Goal: Contribute content: Add original content to the website for others to see

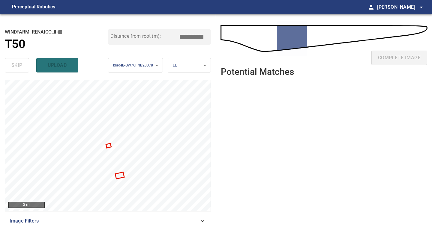
click at [253, 126] on ul at bounding box center [324, 153] width 206 height 143
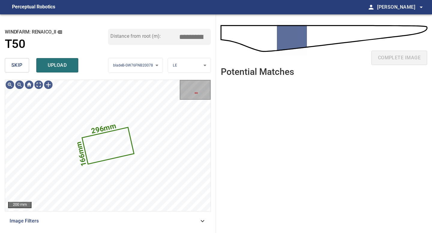
click at [19, 68] on span "skip" at bounding box center [16, 65] width 11 height 8
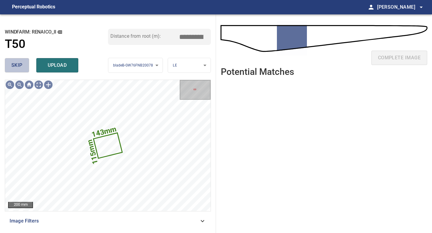
click at [19, 68] on span "skip" at bounding box center [16, 65] width 11 height 8
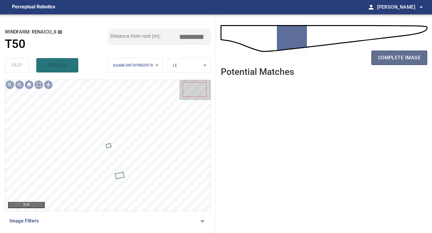
click at [384, 58] on span "complete image" at bounding box center [399, 58] width 43 height 8
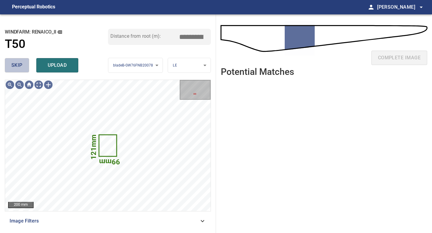
click at [18, 64] on span "skip" at bounding box center [16, 65] width 11 height 8
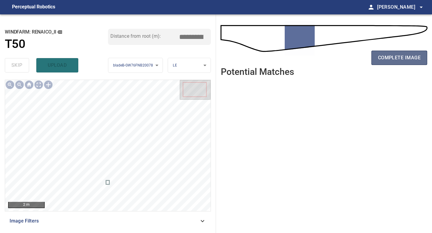
click at [404, 54] on span "complete image" at bounding box center [399, 58] width 43 height 8
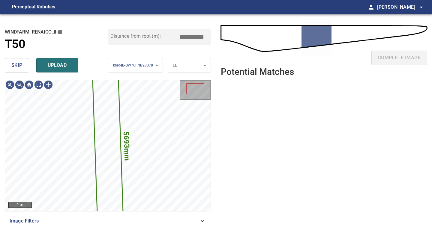
click at [14, 67] on span "skip" at bounding box center [16, 65] width 11 height 8
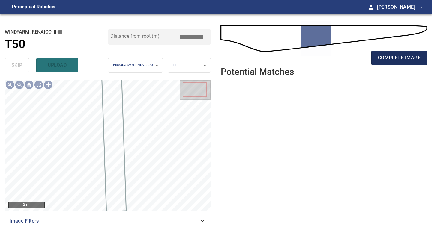
click at [390, 57] on span "complete image" at bounding box center [399, 58] width 43 height 8
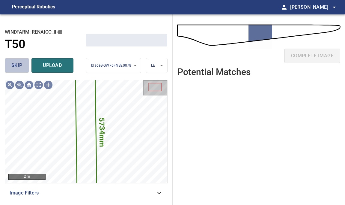
click at [18, 64] on span "skip" at bounding box center [16, 65] width 11 height 8
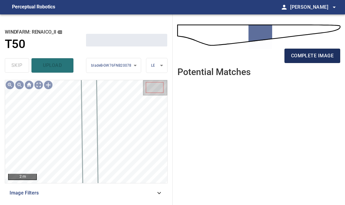
click at [307, 57] on span "complete image" at bounding box center [312, 56] width 43 height 8
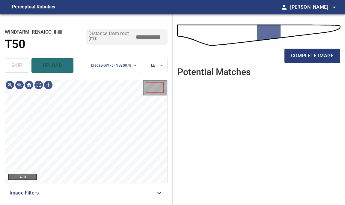
click at [196, 141] on ul at bounding box center [259, 139] width 163 height 114
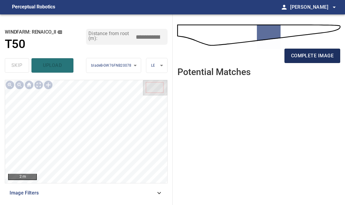
click at [316, 59] on span "complete image" at bounding box center [312, 56] width 43 height 8
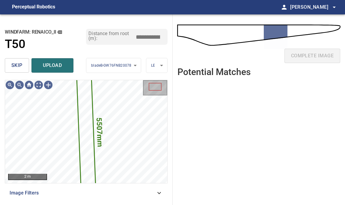
click at [14, 64] on span "skip" at bounding box center [16, 65] width 11 height 8
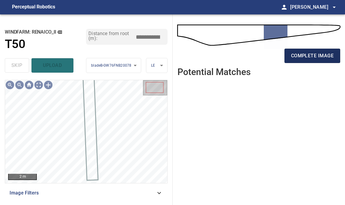
click at [314, 55] on span "complete image" at bounding box center [312, 56] width 43 height 8
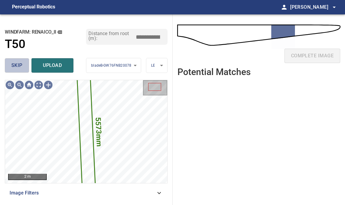
click at [18, 65] on span "skip" at bounding box center [16, 65] width 11 height 8
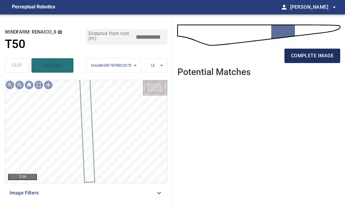
click at [313, 53] on span "complete image" at bounding box center [312, 56] width 43 height 8
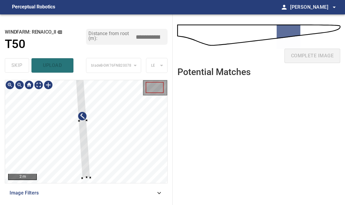
click at [84, 169] on div at bounding box center [82, 121] width 15 height 114
click at [87, 161] on div at bounding box center [82, 113] width 14 height 99
click at [86, 155] on div at bounding box center [83, 129] width 14 height 99
click at [86, 151] on div at bounding box center [82, 120] width 14 height 99
click at [86, 143] on div at bounding box center [83, 122] width 14 height 86
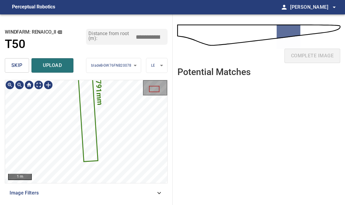
click at [71, 73] on div "**********" at bounding box center [86, 109] width 173 height 191
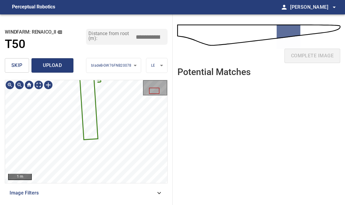
click at [56, 63] on span "upload" at bounding box center [52, 65] width 29 height 8
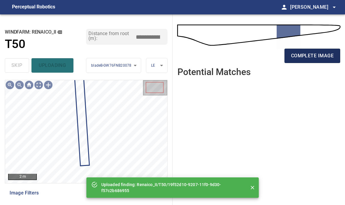
click at [320, 54] on span "complete image" at bounding box center [312, 56] width 43 height 8
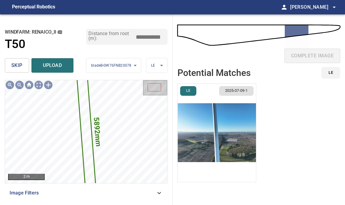
click at [221, 119] on img "button" at bounding box center [217, 133] width 79 height 98
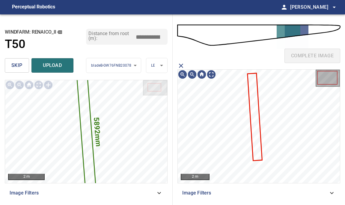
click at [255, 104] on icon at bounding box center [255, 117] width 14 height 86
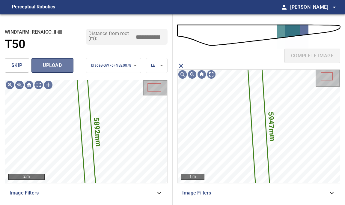
click at [65, 67] on span "upload" at bounding box center [52, 65] width 29 height 8
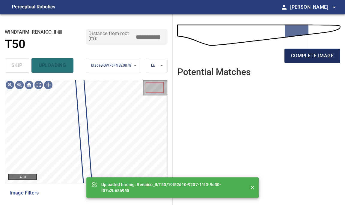
click at [316, 56] on span "complete image" at bounding box center [312, 56] width 43 height 8
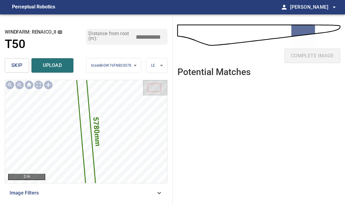
click at [25, 65] on button "skip" at bounding box center [17, 65] width 24 height 14
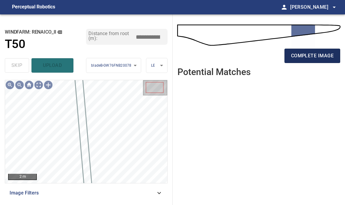
click at [293, 58] on span "complete image" at bounding box center [312, 56] width 43 height 8
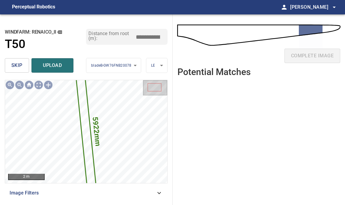
drag, startPoint x: 151, startPoint y: 35, endPoint x: 137, endPoint y: 35, distance: 14.4
click at [137, 35] on input "*****" at bounding box center [150, 37] width 30 height 10
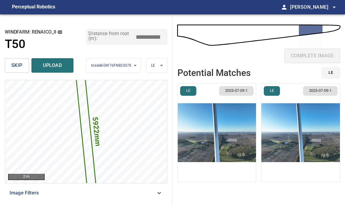
type input "*****"
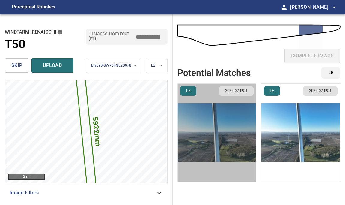
click at [243, 144] on img "button" at bounding box center [217, 133] width 79 height 98
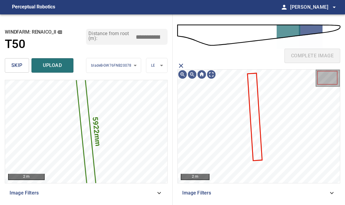
click at [257, 126] on icon at bounding box center [255, 117] width 14 height 86
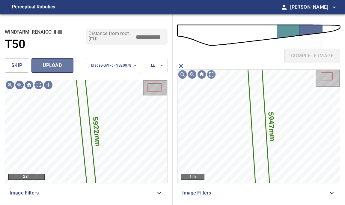
click at [49, 64] on span "upload" at bounding box center [52, 65] width 29 height 8
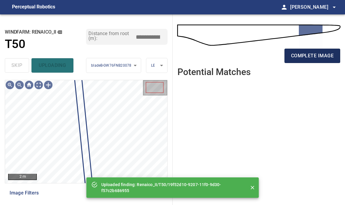
click at [309, 52] on span "complete image" at bounding box center [312, 56] width 43 height 8
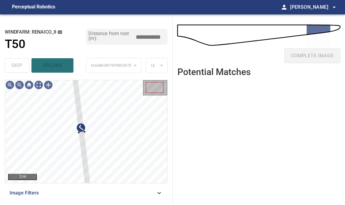
click at [77, 74] on div "**********" at bounding box center [86, 109] width 173 height 191
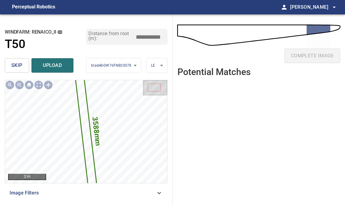
drag, startPoint x: 151, startPoint y: 36, endPoint x: 100, endPoint y: 36, distance: 51.3
click at [104, 36] on div "Distance from root (m): *****" at bounding box center [126, 37] width 81 height 16
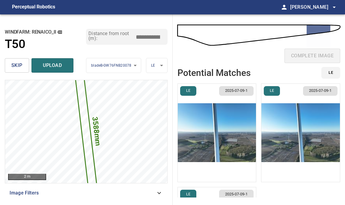
type input "*****"
click at [237, 131] on img "button" at bounding box center [217, 133] width 79 height 98
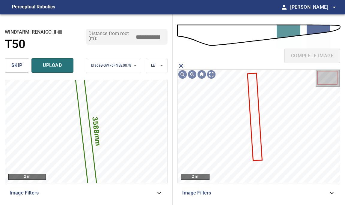
click at [254, 113] on icon at bounding box center [255, 117] width 14 height 86
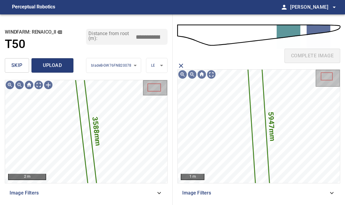
click at [51, 66] on span "upload" at bounding box center [52, 65] width 29 height 8
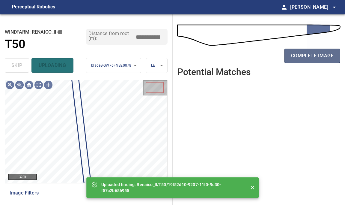
click at [312, 60] on button "complete image" at bounding box center [313, 56] width 56 height 14
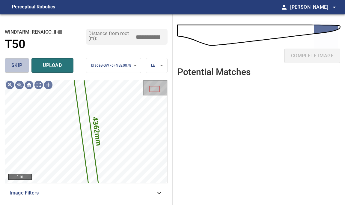
click at [14, 65] on span "skip" at bounding box center [16, 65] width 11 height 8
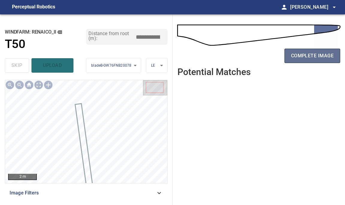
click at [320, 56] on span "complete image" at bounding box center [312, 56] width 43 height 8
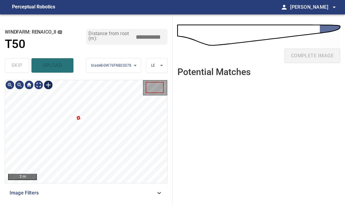
click at [44, 83] on div at bounding box center [49, 85] width 10 height 10
click at [79, 156] on div at bounding box center [86, 131] width 162 height 103
click at [79, 134] on div at bounding box center [76, 111] width 17 height 69
click at [97, 193] on div "2 m Image Filters" at bounding box center [86, 140] width 163 height 120
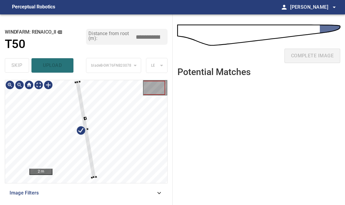
click at [75, 83] on div at bounding box center [75, 82] width 2 height 2
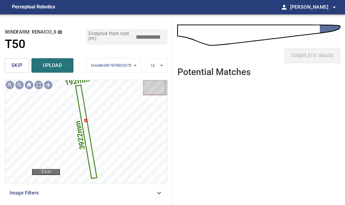
drag, startPoint x: 151, startPoint y: 36, endPoint x: 110, endPoint y: 36, distance: 41.1
click at [134, 36] on div "Distance from root (m): *****" at bounding box center [126, 37] width 81 height 16
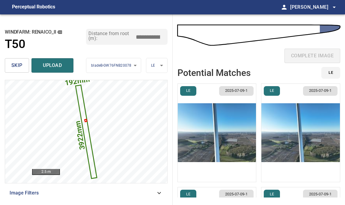
type input "*****"
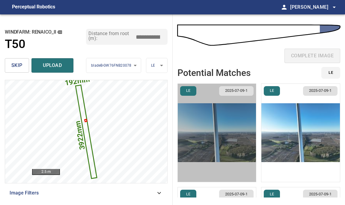
click at [220, 127] on img "button" at bounding box center [217, 133] width 79 height 98
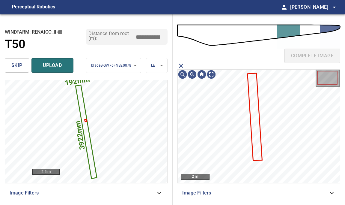
click at [254, 100] on icon at bounding box center [255, 117] width 14 height 86
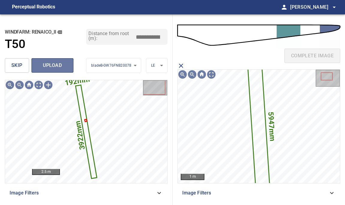
click at [55, 66] on span "upload" at bounding box center [52, 65] width 29 height 8
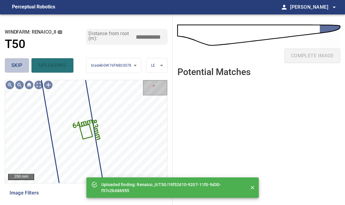
click at [15, 67] on span "skip" at bounding box center [16, 65] width 11 height 8
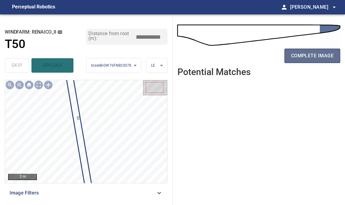
click at [314, 59] on span "complete image" at bounding box center [312, 56] width 43 height 8
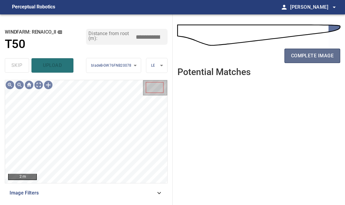
click at [315, 55] on span "complete image" at bounding box center [312, 56] width 43 height 8
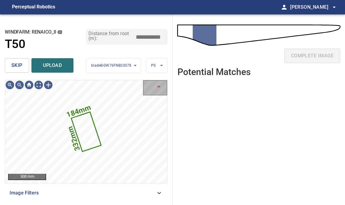
click at [14, 66] on span "skip" at bounding box center [16, 65] width 11 height 8
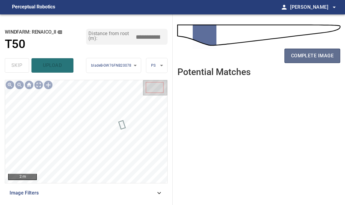
click at [308, 59] on span "complete image" at bounding box center [312, 56] width 43 height 8
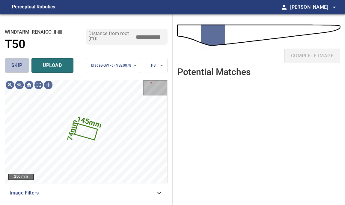
click at [15, 62] on span "skip" at bounding box center [16, 65] width 11 height 8
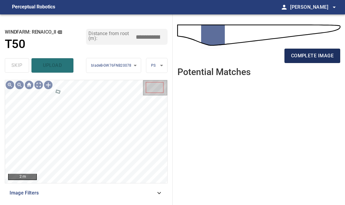
click at [314, 57] on span "complete image" at bounding box center [312, 56] width 43 height 8
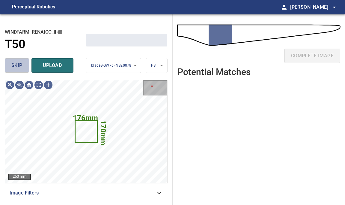
click at [20, 67] on span "skip" at bounding box center [16, 65] width 11 height 8
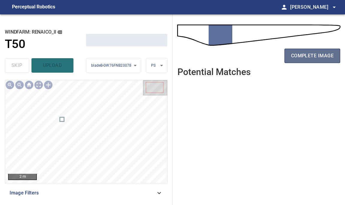
click at [314, 56] on span "complete image" at bounding box center [312, 56] width 43 height 8
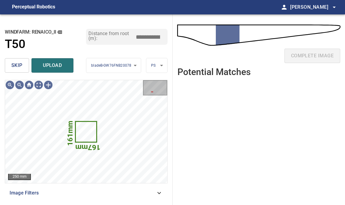
click at [17, 67] on span "skip" at bounding box center [16, 65] width 11 height 8
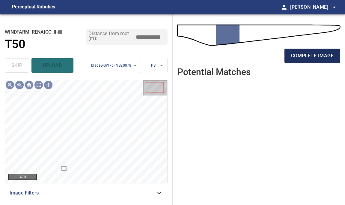
click at [314, 62] on button "complete image" at bounding box center [313, 56] width 56 height 14
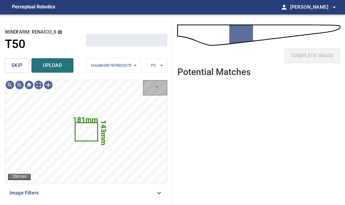
click at [20, 61] on button "skip" at bounding box center [17, 65] width 24 height 14
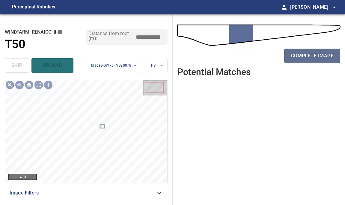
click at [311, 53] on span "complete image" at bounding box center [312, 56] width 43 height 8
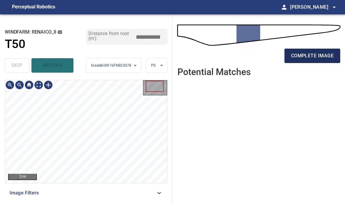
click at [314, 56] on span "complete image" at bounding box center [312, 56] width 43 height 8
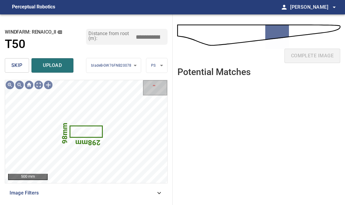
click at [13, 63] on span "skip" at bounding box center [16, 65] width 11 height 8
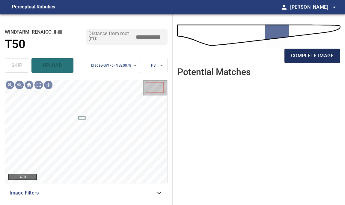
click at [324, 51] on button "complete image" at bounding box center [313, 56] width 56 height 14
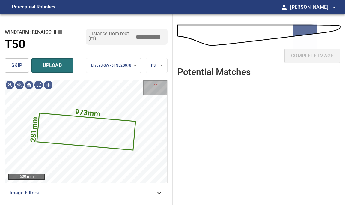
click at [19, 65] on span "skip" at bounding box center [16, 65] width 11 height 8
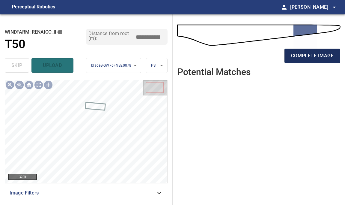
click at [317, 52] on span "complete image" at bounding box center [312, 56] width 43 height 8
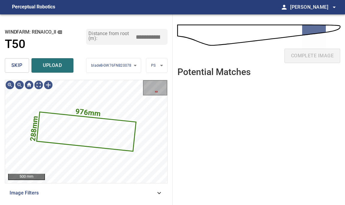
click at [26, 69] on button "skip" at bounding box center [17, 65] width 24 height 14
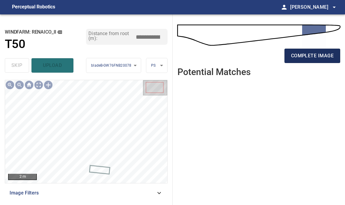
click at [323, 59] on span "complete image" at bounding box center [312, 56] width 43 height 8
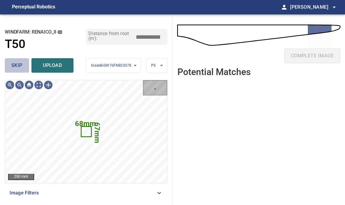
click at [25, 67] on button "skip" at bounding box center [17, 65] width 24 height 14
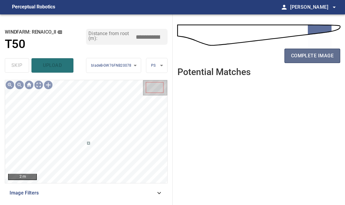
click at [304, 55] on span "complete image" at bounding box center [312, 56] width 43 height 8
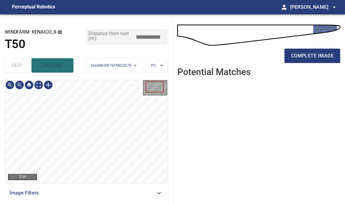
click at [101, 198] on div "2 m Image Filters" at bounding box center [86, 140] width 163 height 120
click at [316, 59] on span "complete image" at bounding box center [312, 56] width 43 height 8
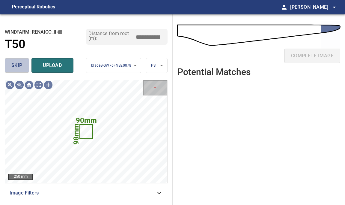
click at [15, 67] on span "skip" at bounding box center [16, 65] width 11 height 8
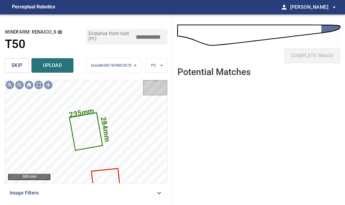
click at [15, 67] on span "skip" at bounding box center [16, 65] width 11 height 8
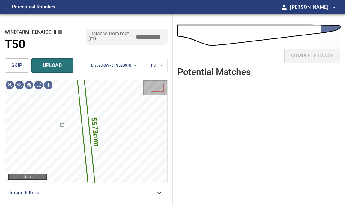
click at [15, 67] on span "skip" at bounding box center [16, 65] width 11 height 8
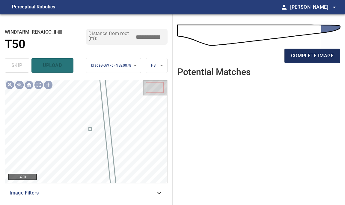
click at [319, 54] on span "complete image" at bounding box center [312, 56] width 43 height 8
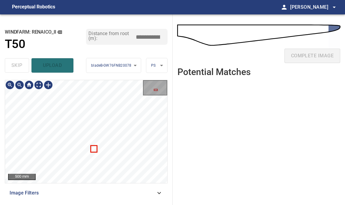
click at [109, 189] on div "500 mm Image Filters" at bounding box center [86, 140] width 163 height 120
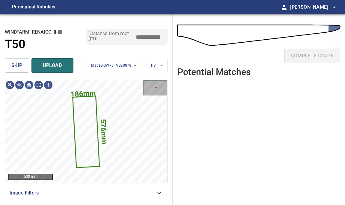
click at [23, 69] on button "skip" at bounding box center [17, 65] width 24 height 14
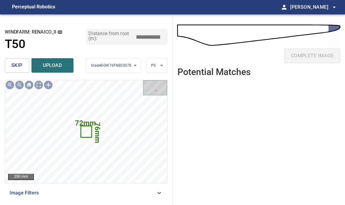
click at [23, 69] on button "skip" at bounding box center [17, 65] width 24 height 14
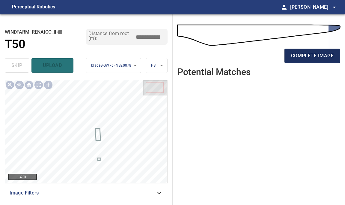
click at [319, 50] on button "complete image" at bounding box center [313, 56] width 56 height 14
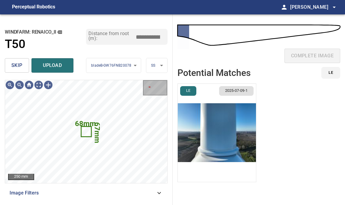
click at [212, 118] on img "button" at bounding box center [217, 133] width 79 height 98
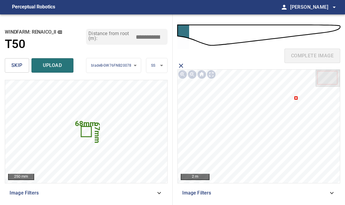
click at [296, 98] on icon at bounding box center [297, 98] width 2 height 2
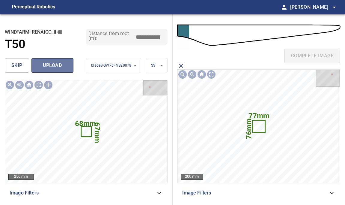
click at [48, 66] on span "upload" at bounding box center [52, 65] width 29 height 8
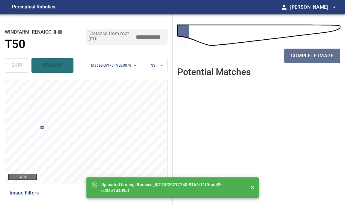
click at [316, 53] on span "complete image" at bounding box center [312, 56] width 43 height 8
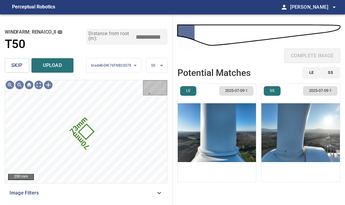
click at [16, 63] on span "skip" at bounding box center [16, 65] width 11 height 8
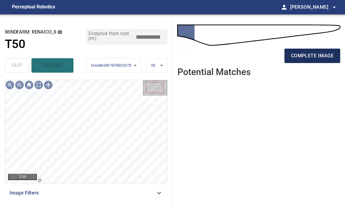
click at [320, 57] on span "complete image" at bounding box center [312, 56] width 43 height 8
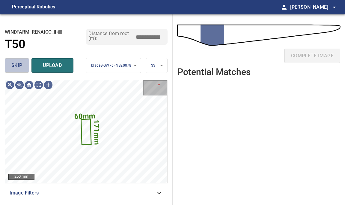
click at [24, 66] on button "skip" at bounding box center [17, 65] width 24 height 14
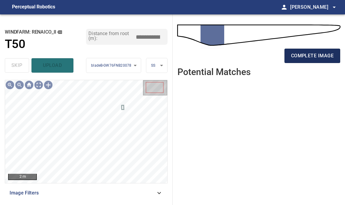
click at [306, 53] on span "complete image" at bounding box center [312, 56] width 43 height 8
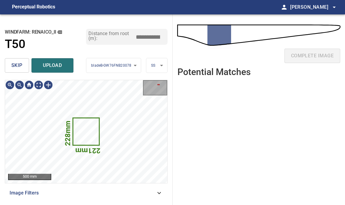
click at [25, 69] on button "skip" at bounding box center [17, 65] width 24 height 14
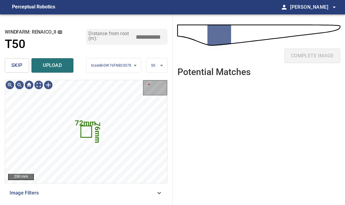
click at [25, 69] on button "skip" at bounding box center [17, 65] width 24 height 14
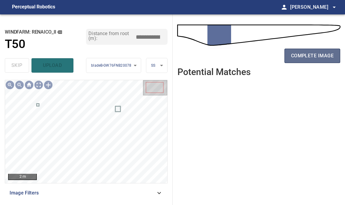
click at [311, 58] on span "complete image" at bounding box center [312, 56] width 43 height 8
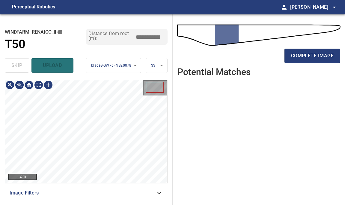
click at [78, 200] on div "**********" at bounding box center [86, 109] width 173 height 191
click at [308, 53] on span "complete image" at bounding box center [312, 56] width 43 height 8
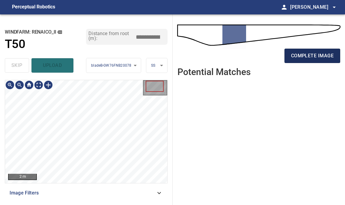
click at [318, 54] on span "complete image" at bounding box center [312, 56] width 43 height 8
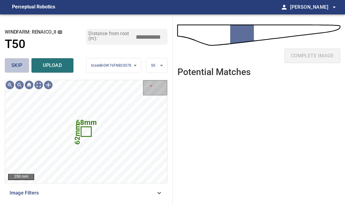
click at [17, 62] on span "skip" at bounding box center [16, 65] width 11 height 8
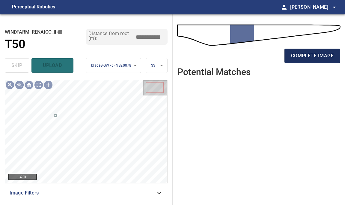
click at [314, 54] on span "complete image" at bounding box center [312, 56] width 43 height 8
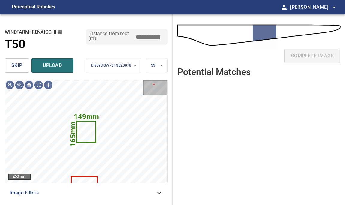
click at [17, 64] on span "skip" at bounding box center [16, 65] width 11 height 8
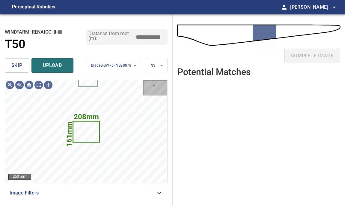
click at [17, 64] on span "skip" at bounding box center [16, 65] width 11 height 8
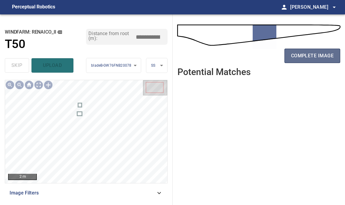
click at [313, 53] on span "complete image" at bounding box center [312, 56] width 43 height 8
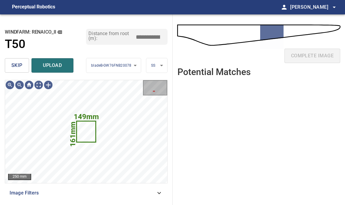
click at [13, 62] on span "skip" at bounding box center [16, 65] width 11 height 8
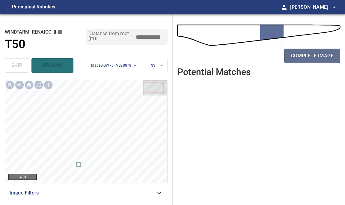
click at [309, 56] on span "complete image" at bounding box center [312, 56] width 43 height 8
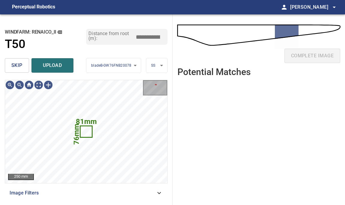
click at [23, 63] on button "skip" at bounding box center [17, 65] width 24 height 14
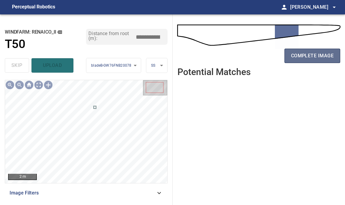
click at [327, 53] on span "complete image" at bounding box center [312, 56] width 43 height 8
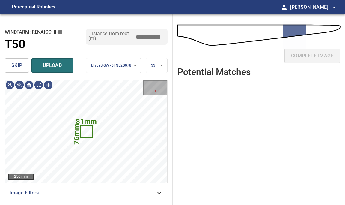
click at [18, 66] on span "skip" at bounding box center [16, 65] width 11 height 8
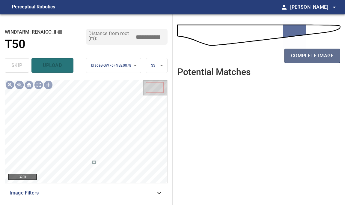
click at [312, 59] on span "complete image" at bounding box center [312, 56] width 43 height 8
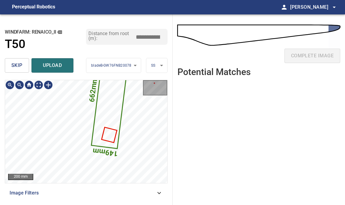
click at [156, 63] on body "**********" at bounding box center [172, 102] width 345 height 205
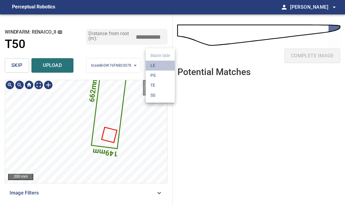
click at [156, 63] on li "LE" at bounding box center [160, 66] width 29 height 10
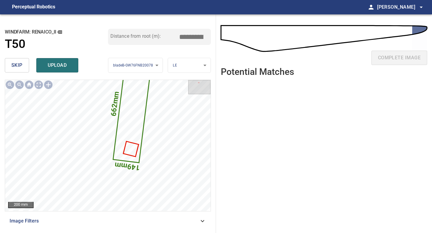
drag, startPoint x: 193, startPoint y: 37, endPoint x: 148, endPoint y: 37, distance: 45.0
click at [154, 37] on div "Distance from root (m): *****" at bounding box center [159, 37] width 103 height 16
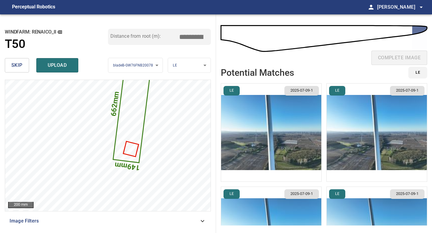
type input "*****"
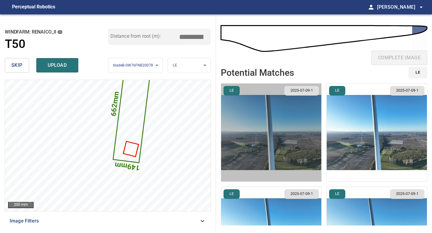
click at [271, 105] on img "button" at bounding box center [271, 133] width 100 height 98
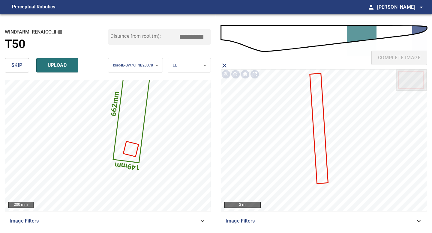
click at [320, 79] on icon at bounding box center [319, 128] width 17 height 109
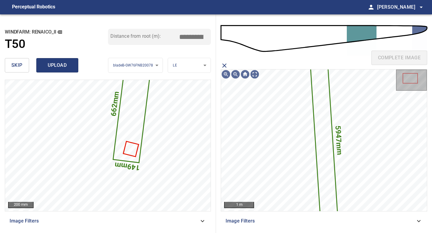
click at [61, 65] on span "upload" at bounding box center [57, 65] width 29 height 8
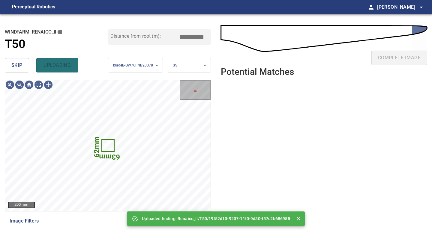
click at [18, 63] on span "skip" at bounding box center [16, 65] width 11 height 8
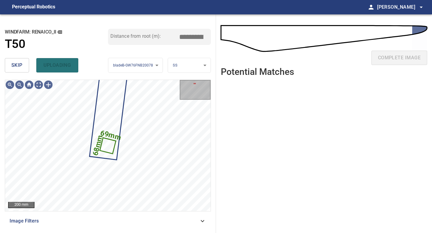
click at [18, 63] on span "skip" at bounding box center [16, 65] width 11 height 8
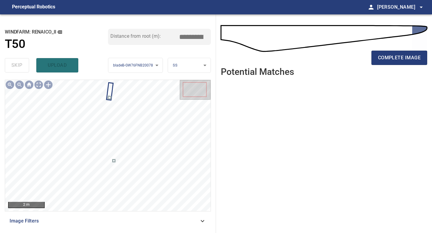
click at [402, 49] on div "complete image" at bounding box center [324, 60] width 206 height 24
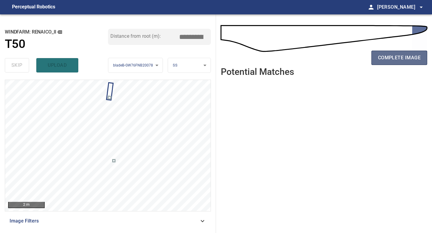
click at [402, 58] on span "complete image" at bounding box center [399, 58] width 43 height 8
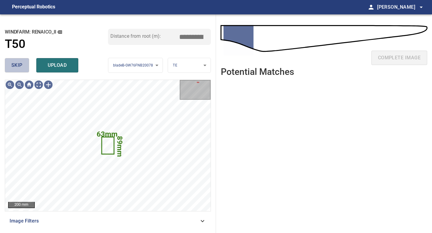
click at [13, 64] on span "skip" at bounding box center [16, 65] width 11 height 8
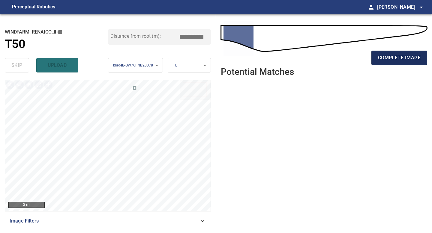
click at [396, 51] on button "complete image" at bounding box center [399, 58] width 56 height 14
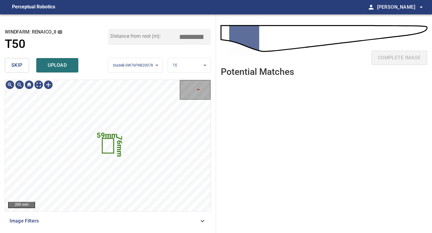
click at [10, 68] on button "skip" at bounding box center [17, 65] width 24 height 14
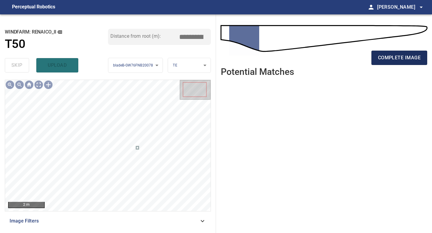
click at [378, 56] on span "complete image" at bounding box center [399, 58] width 43 height 8
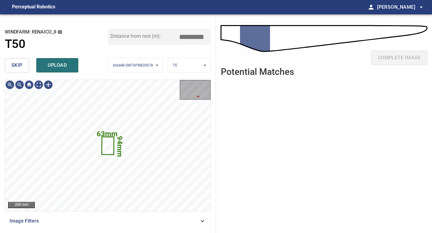
click at [9, 62] on button "skip" at bounding box center [17, 65] width 24 height 14
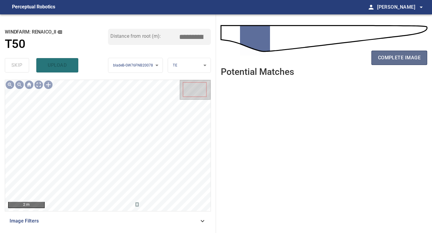
click at [386, 57] on span "complete image" at bounding box center [399, 58] width 43 height 8
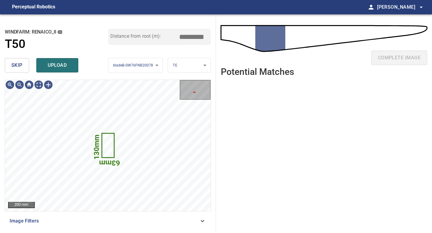
click at [17, 68] on span "skip" at bounding box center [16, 65] width 11 height 8
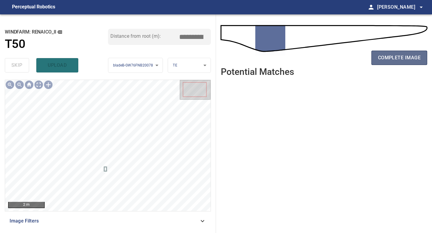
click at [413, 60] on span "complete image" at bounding box center [399, 58] width 43 height 8
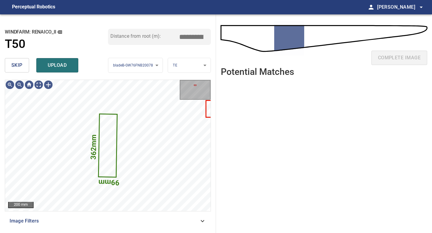
click at [23, 67] on button "skip" at bounding box center [17, 65] width 24 height 14
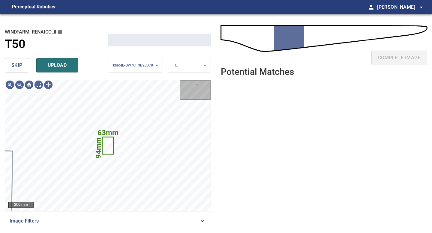
click at [23, 67] on button "skip" at bounding box center [17, 65] width 24 height 14
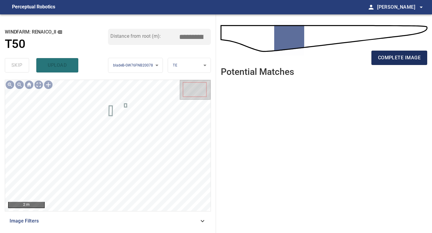
click at [374, 57] on button "complete image" at bounding box center [399, 58] width 56 height 14
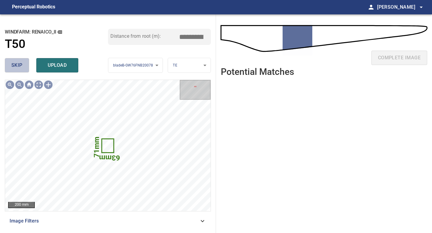
click at [9, 64] on button "skip" at bounding box center [17, 65] width 24 height 14
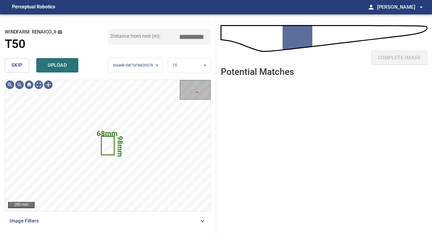
click at [9, 64] on button "skip" at bounding box center [17, 65] width 24 height 14
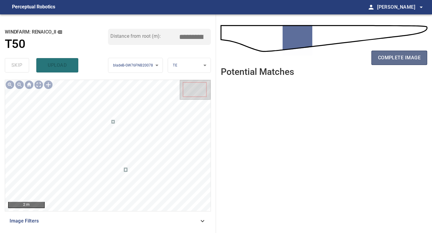
click at [381, 59] on span "complete image" at bounding box center [399, 58] width 43 height 8
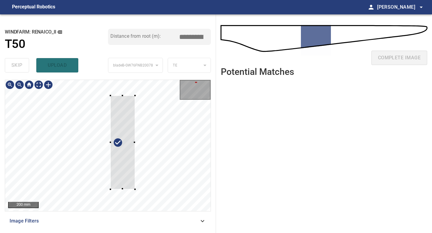
click at [135, 93] on div at bounding box center [108, 145] width 206 height 131
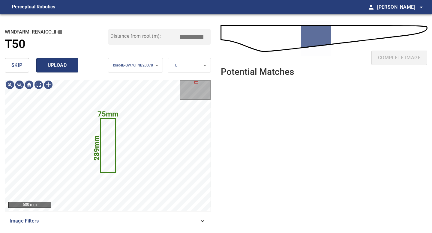
click at [48, 67] on span "upload" at bounding box center [57, 65] width 29 height 8
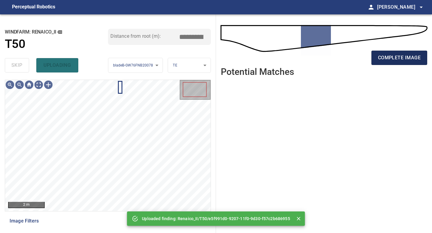
click at [398, 63] on button "complete image" at bounding box center [399, 58] width 56 height 14
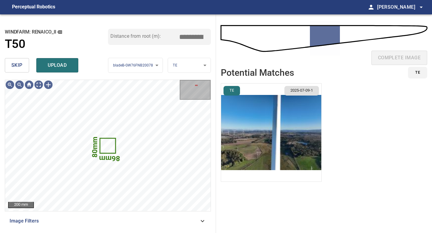
click at [24, 64] on button "skip" at bounding box center [17, 65] width 24 height 14
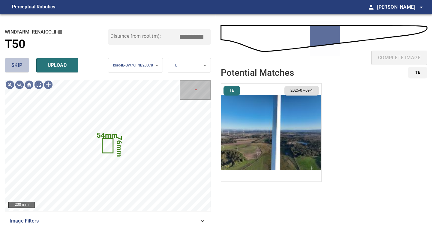
click at [24, 64] on button "skip" at bounding box center [17, 65] width 24 height 14
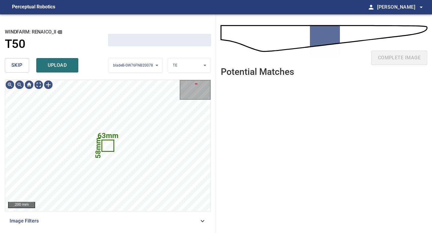
click at [24, 64] on button "skip" at bounding box center [17, 65] width 24 height 14
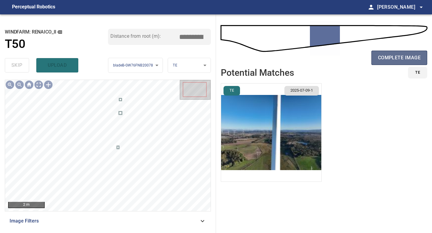
click at [401, 54] on span "complete image" at bounding box center [399, 58] width 43 height 8
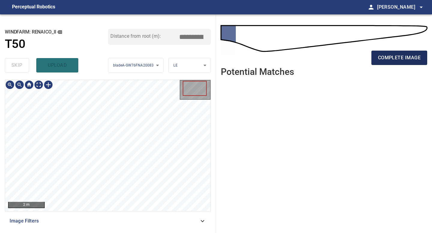
click at [399, 62] on span "complete image" at bounding box center [399, 58] width 43 height 8
click at [392, 68] on div "complete image" at bounding box center [324, 60] width 206 height 24
click span "complete image"
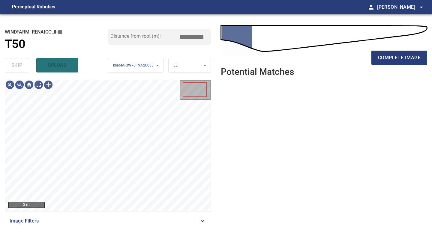
click span "complete image"
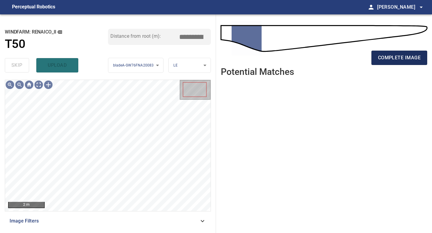
click span "complete image"
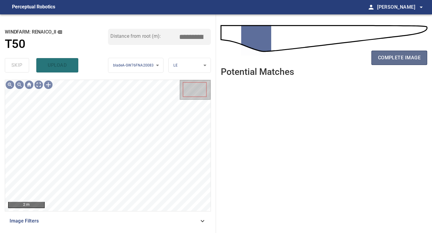
click span "complete image"
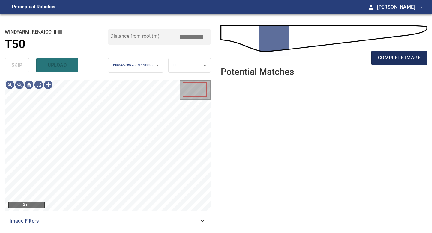
click span "complete image"
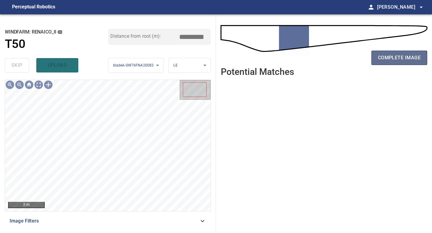
click span "complete image"
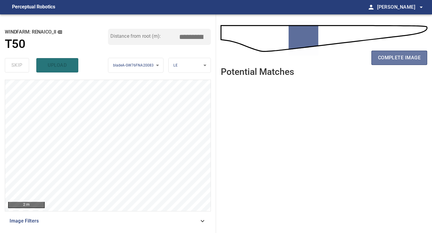
click span "complete image"
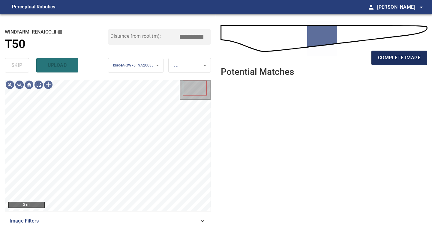
click at [404, 61] on span "complete image" at bounding box center [399, 58] width 43 height 8
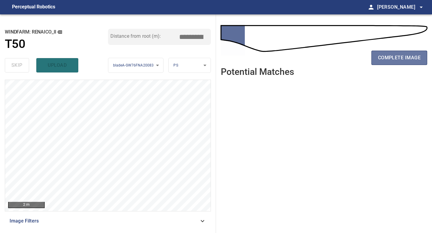
click at [404, 61] on span "complete image" at bounding box center [399, 58] width 43 height 8
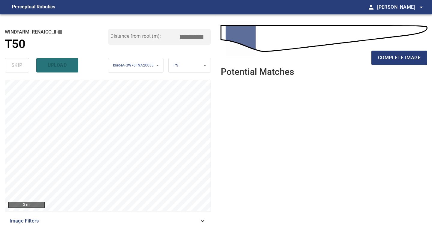
click at [404, 61] on span "complete image" at bounding box center [399, 58] width 43 height 8
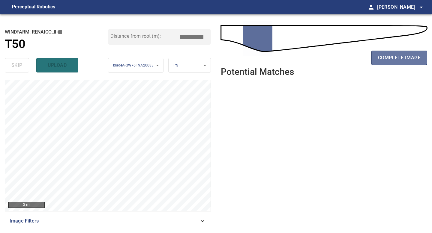
click at [404, 61] on span "complete image" at bounding box center [399, 58] width 43 height 8
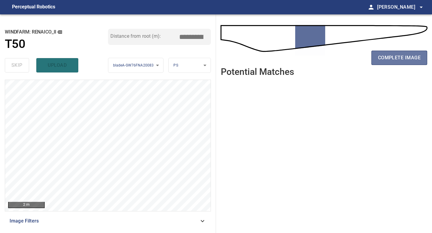
click at [404, 62] on span "complete image" at bounding box center [399, 58] width 43 height 8
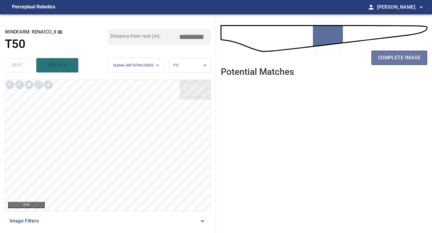
click at [404, 62] on span "complete image" at bounding box center [399, 58] width 43 height 8
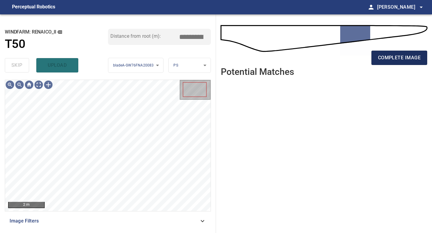
click at [396, 56] on span "complete image" at bounding box center [399, 58] width 43 height 8
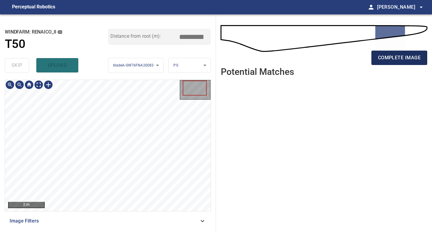
click at [377, 57] on button "complete image" at bounding box center [399, 58] width 56 height 14
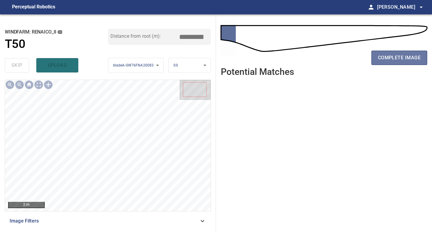
click at [377, 57] on button "complete image" at bounding box center [399, 58] width 56 height 14
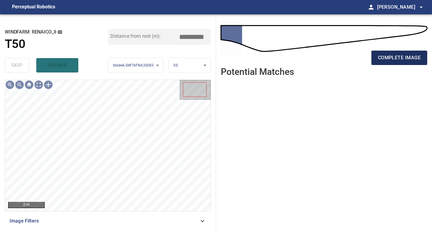
click at [383, 56] on span "complete image" at bounding box center [399, 58] width 43 height 8
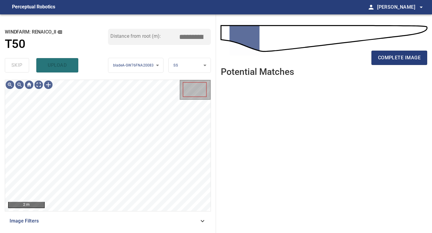
click at [401, 55] on span "complete image" at bounding box center [399, 58] width 43 height 8
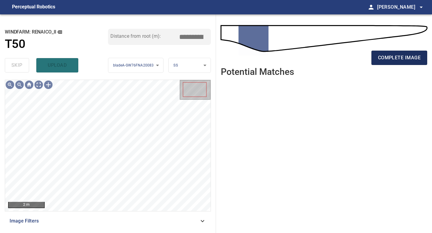
click at [404, 57] on span "complete image" at bounding box center [399, 58] width 43 height 8
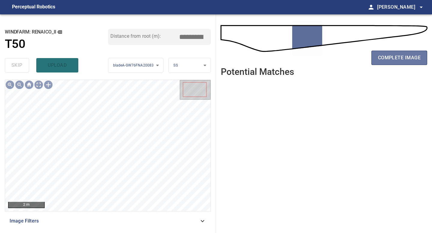
click at [404, 57] on span "complete image" at bounding box center [399, 58] width 43 height 8
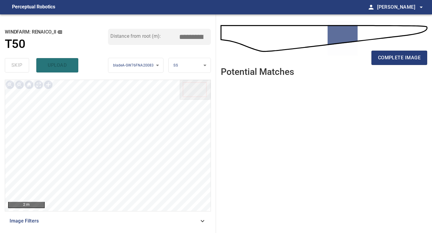
click at [404, 56] on span "complete image" at bounding box center [399, 58] width 43 height 8
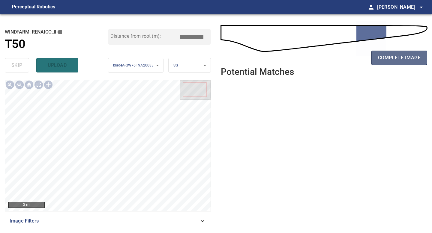
click at [404, 58] on span "complete image" at bounding box center [399, 58] width 43 height 8
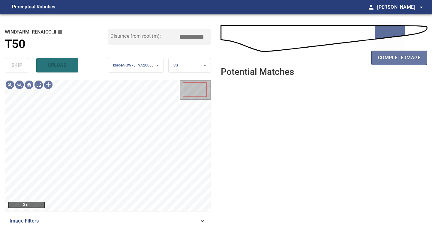
click at [404, 58] on span "complete image" at bounding box center [399, 58] width 43 height 8
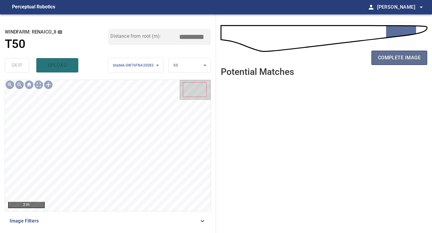
click at [404, 57] on span "complete image" at bounding box center [399, 58] width 43 height 8
click at [404, 58] on span "complete image" at bounding box center [399, 58] width 43 height 8
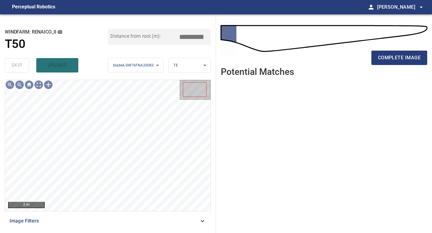
click at [404, 58] on span "complete image" at bounding box center [399, 58] width 43 height 8
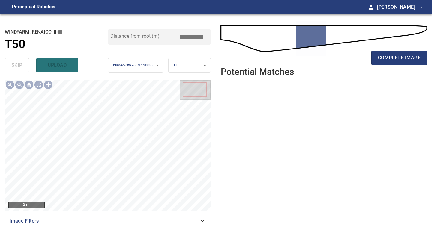
click at [404, 58] on span "complete image" at bounding box center [399, 58] width 43 height 8
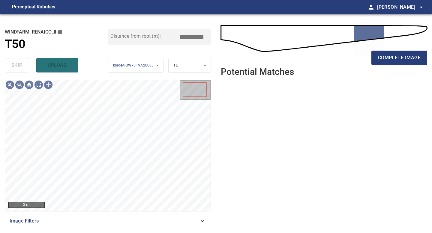
click at [404, 58] on span "complete image" at bounding box center [399, 58] width 43 height 8
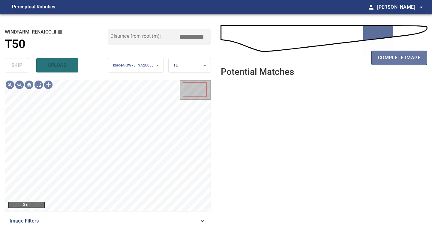
click at [404, 58] on span "complete image" at bounding box center [399, 58] width 43 height 8
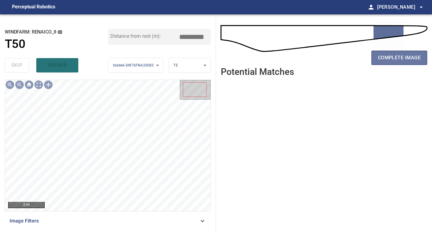
click at [404, 58] on span "complete image" at bounding box center [399, 58] width 43 height 8
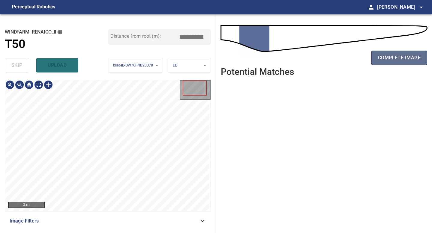
click at [400, 57] on span "complete image" at bounding box center [399, 58] width 43 height 8
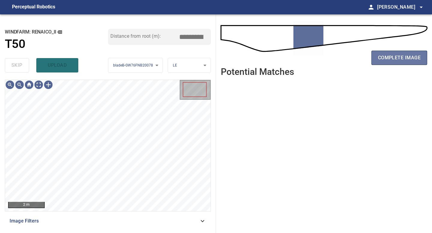
click at [404, 57] on span "complete image" at bounding box center [399, 58] width 43 height 8
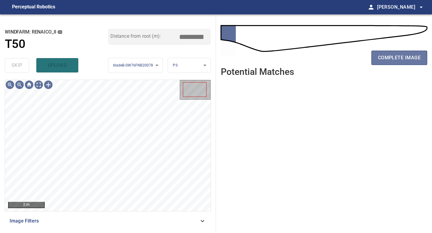
click at [404, 57] on span "complete image" at bounding box center [399, 58] width 43 height 8
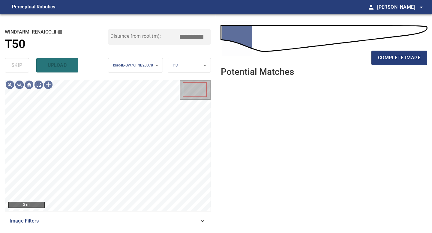
click at [404, 57] on span "complete image" at bounding box center [399, 58] width 43 height 8
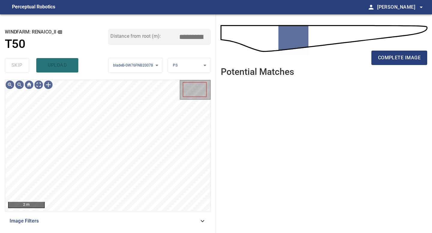
click at [404, 57] on span "complete image" at bounding box center [399, 58] width 43 height 8
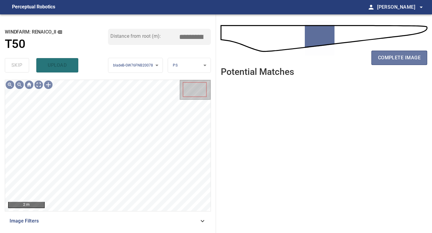
click at [404, 57] on span "complete image" at bounding box center [399, 58] width 43 height 8
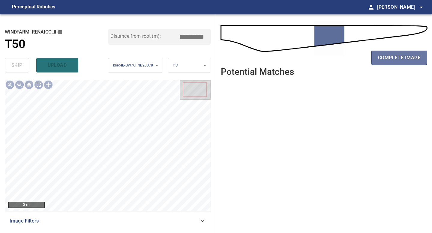
click at [404, 57] on span "complete image" at bounding box center [399, 58] width 43 height 8
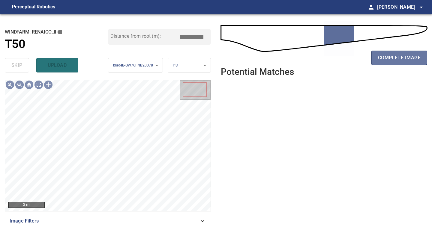
click at [404, 57] on span "complete image" at bounding box center [399, 58] width 43 height 8
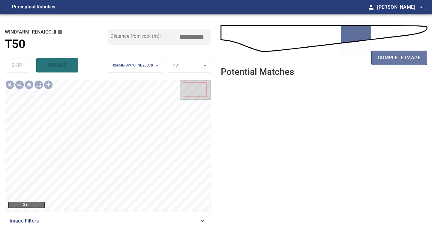
click at [404, 57] on span "complete image" at bounding box center [399, 58] width 43 height 8
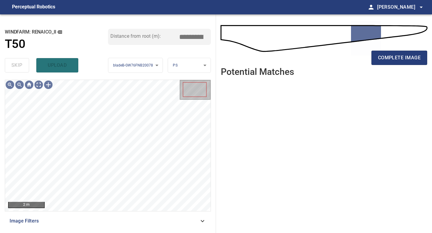
click at [404, 57] on span "complete image" at bounding box center [399, 58] width 43 height 8
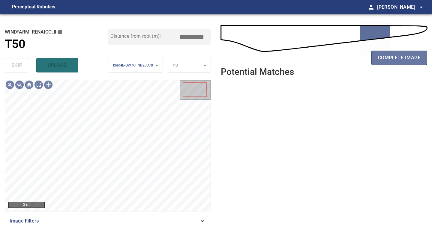
click at [404, 57] on span "complete image" at bounding box center [399, 58] width 43 height 8
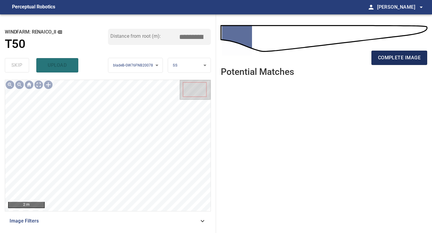
click at [404, 57] on span "complete image" at bounding box center [399, 58] width 43 height 8
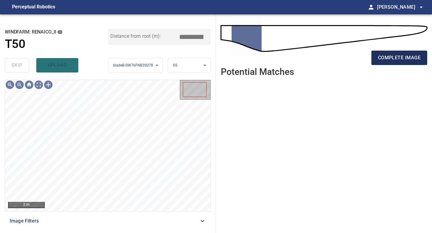
click at [404, 58] on span "complete image" at bounding box center [399, 58] width 43 height 8
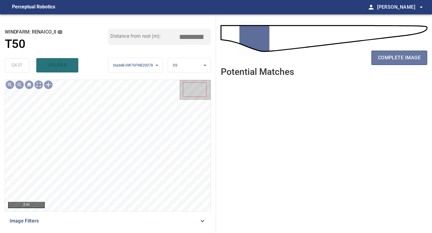
click at [404, 58] on span "complete image" at bounding box center [399, 58] width 43 height 8
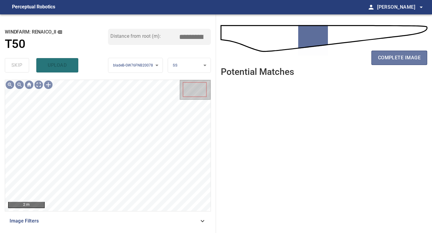
click at [404, 58] on span "complete image" at bounding box center [399, 58] width 43 height 8
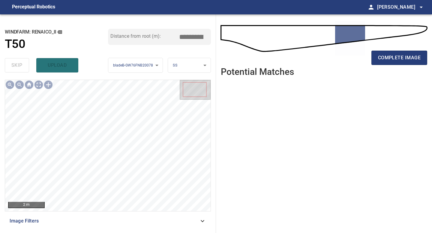
click at [404, 58] on span "complete image" at bounding box center [399, 58] width 43 height 8
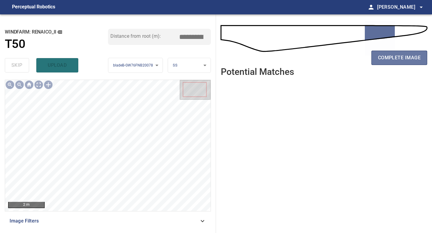
click at [404, 58] on span "complete image" at bounding box center [399, 58] width 43 height 8
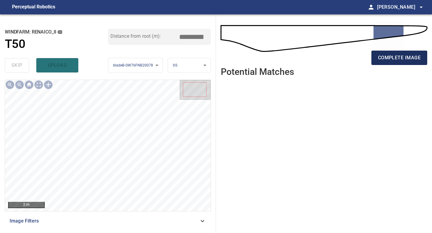
click at [404, 58] on span "complete image" at bounding box center [399, 58] width 43 height 8
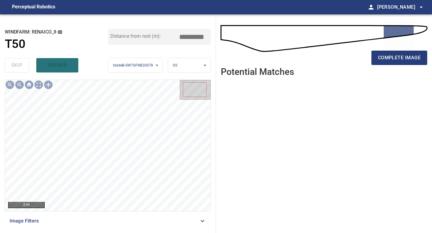
click at [404, 58] on span "complete image" at bounding box center [399, 58] width 43 height 8
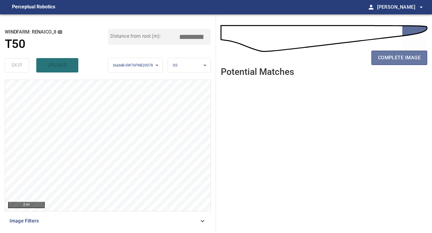
click at [404, 58] on span "complete image" at bounding box center [399, 58] width 43 height 8
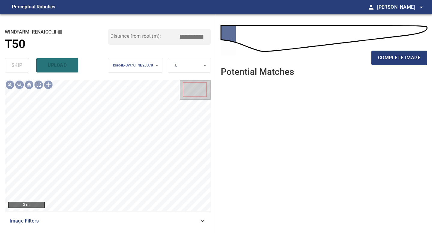
click at [404, 58] on span "complete image" at bounding box center [399, 58] width 43 height 8
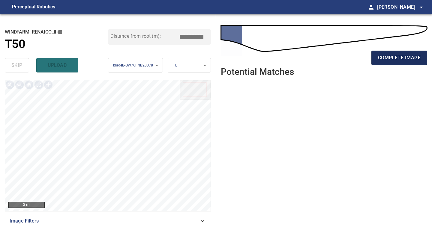
click at [403, 58] on span "complete image" at bounding box center [399, 58] width 43 height 8
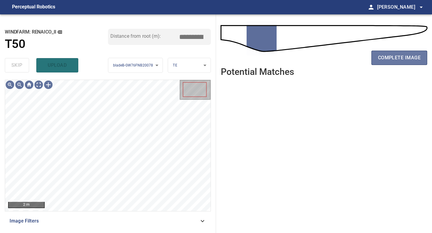
click at [403, 58] on span "complete image" at bounding box center [399, 58] width 43 height 8
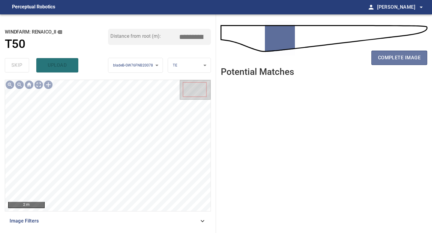
click at [403, 58] on span "complete image" at bounding box center [399, 58] width 43 height 8
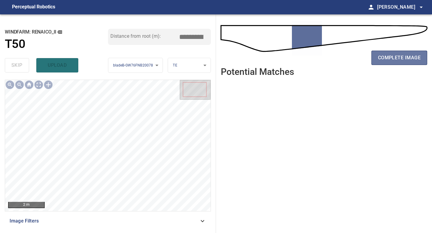
click at [403, 58] on span "complete image" at bounding box center [399, 58] width 43 height 8
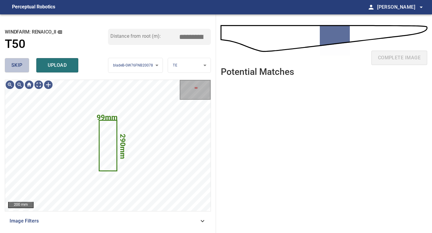
click at [24, 71] on button "skip" at bounding box center [17, 65] width 24 height 14
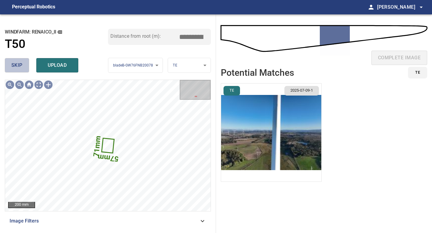
click at [24, 71] on button "skip" at bounding box center [17, 65] width 24 height 14
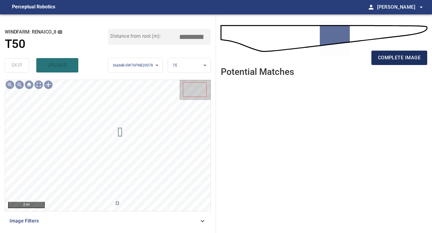
click at [395, 61] on span "complete image" at bounding box center [399, 58] width 43 height 8
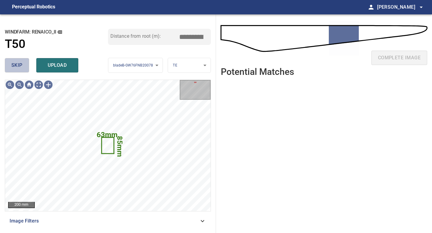
click at [21, 62] on span "skip" at bounding box center [16, 65] width 11 height 8
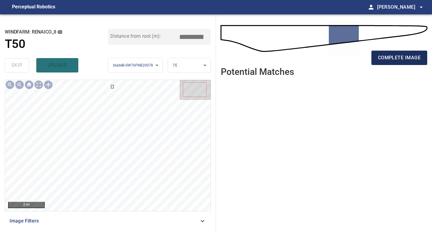
click at [379, 55] on span "complete image" at bounding box center [399, 58] width 43 height 8
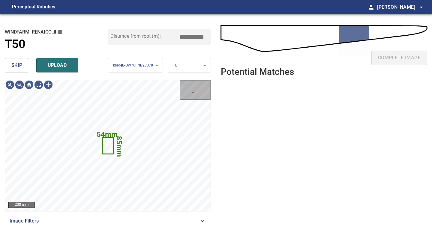
click at [21, 66] on span "skip" at bounding box center [16, 65] width 11 height 8
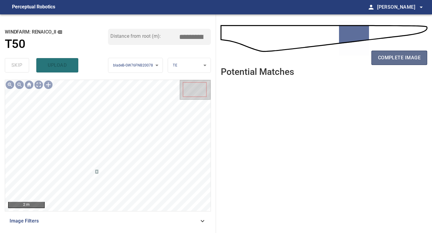
click at [402, 64] on button "complete image" at bounding box center [399, 58] width 56 height 14
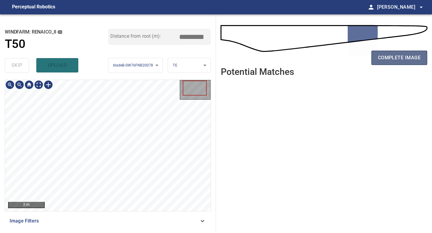
click at [410, 60] on span "complete image" at bounding box center [399, 58] width 43 height 8
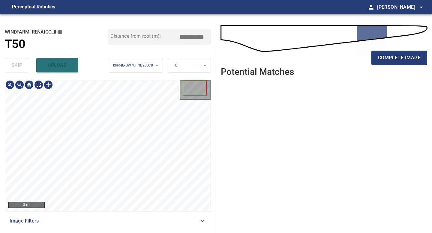
click at [400, 48] on div "complete image" at bounding box center [324, 60] width 206 height 24
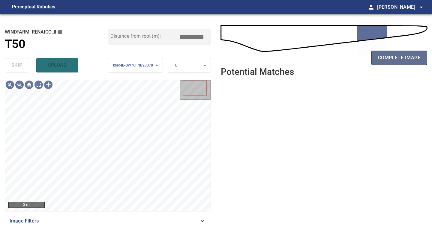
click at [400, 53] on button "complete image" at bounding box center [399, 58] width 56 height 14
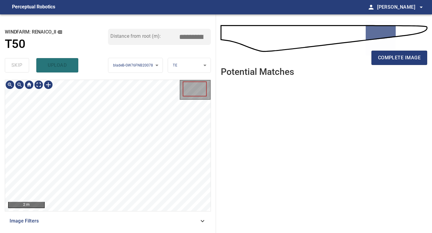
click at [96, 214] on div "2 m Image Filters" at bounding box center [108, 154] width 206 height 149
click at [404, 56] on span "complete image" at bounding box center [399, 58] width 43 height 8
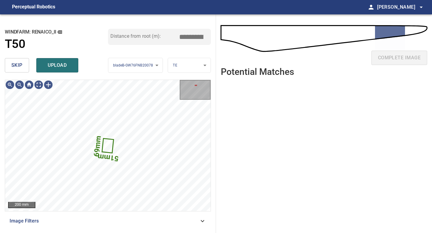
click at [19, 67] on span "skip" at bounding box center [16, 65] width 11 height 8
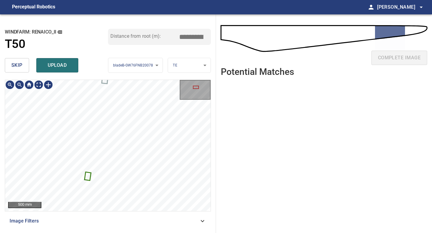
click at [20, 64] on span "skip" at bounding box center [16, 65] width 11 height 8
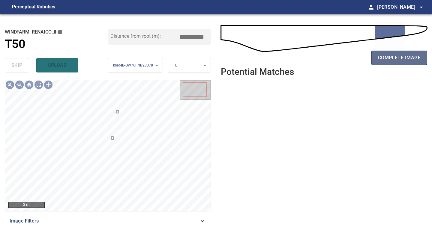
click at [407, 56] on span "complete image" at bounding box center [399, 58] width 43 height 8
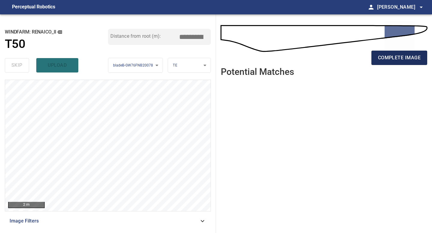
click at [415, 59] on span "complete image" at bounding box center [399, 58] width 43 height 8
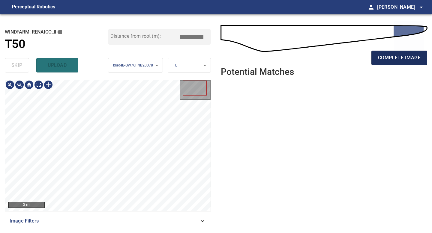
click at [392, 57] on span "complete image" at bounding box center [399, 58] width 43 height 8
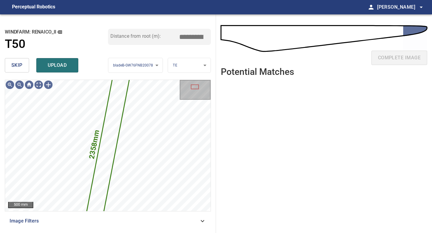
click at [23, 63] on button "skip" at bounding box center [17, 65] width 24 height 14
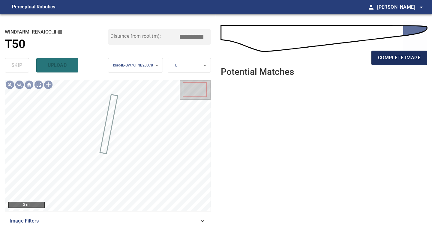
click at [385, 63] on button "complete image" at bounding box center [399, 58] width 56 height 14
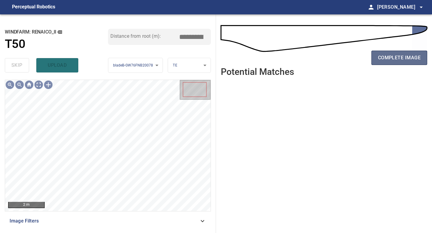
click at [386, 59] on span "complete image" at bounding box center [399, 58] width 43 height 8
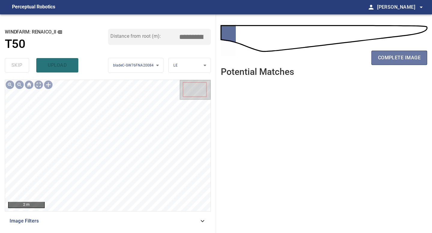
click at [386, 59] on span "complete image" at bounding box center [399, 58] width 43 height 8
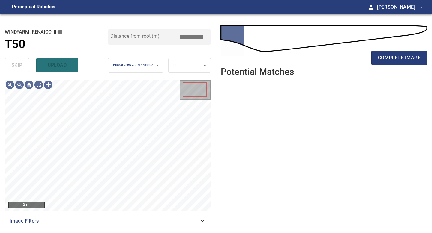
click at [386, 59] on span "complete image" at bounding box center [399, 58] width 43 height 8
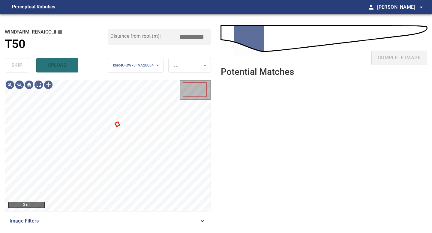
click at [386, 59] on div "complete image" at bounding box center [324, 60] width 206 height 24
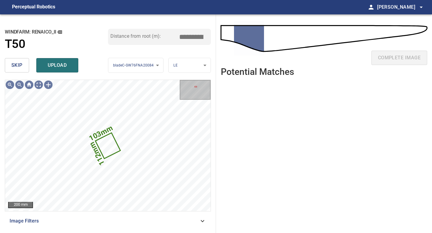
click at [17, 59] on button "skip" at bounding box center [17, 65] width 24 height 14
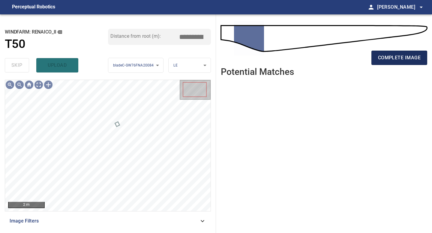
click at [397, 51] on button "complete image" at bounding box center [399, 58] width 56 height 14
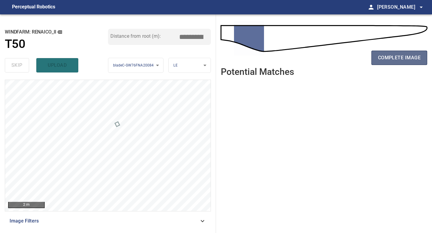
click at [408, 59] on span "complete image" at bounding box center [399, 58] width 43 height 8
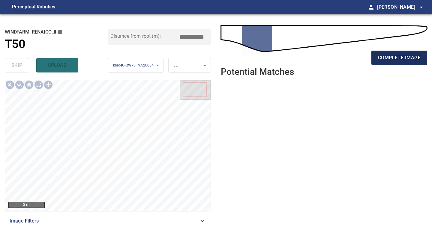
click at [399, 57] on span "complete image" at bounding box center [399, 58] width 43 height 8
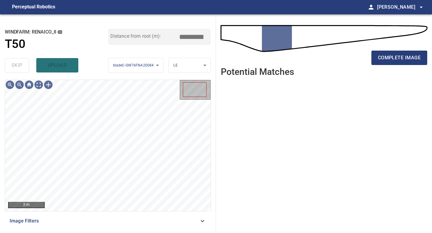
click at [392, 59] on span "complete image" at bounding box center [399, 58] width 43 height 8
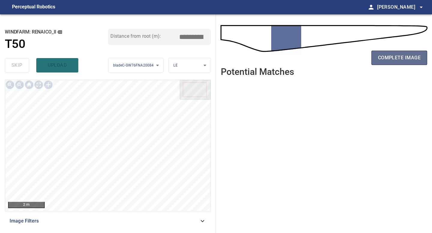
click at [407, 60] on span "complete image" at bounding box center [399, 58] width 43 height 8
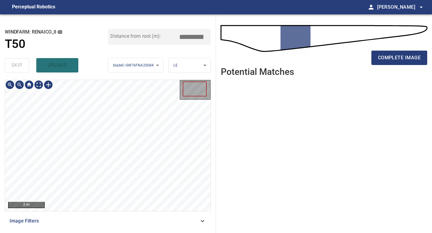
click at [112, 219] on div "2 m Image Filters" at bounding box center [108, 154] width 206 height 149
click at [396, 58] on span "complete image" at bounding box center [399, 58] width 43 height 8
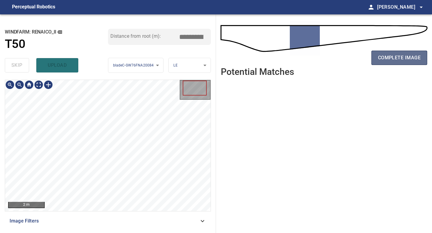
click at [398, 63] on button "complete image" at bounding box center [399, 58] width 56 height 14
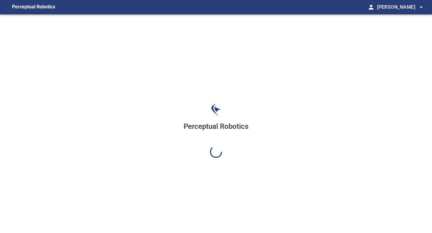
drag, startPoint x: 120, startPoint y: 137, endPoint x: 120, endPoint y: 216, distance: 78.9
click at [120, 216] on div "Perceptual Robotics" at bounding box center [216, 130] width 432 height 233
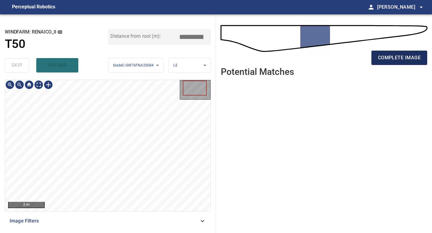
click at [408, 61] on span "complete image" at bounding box center [399, 58] width 43 height 8
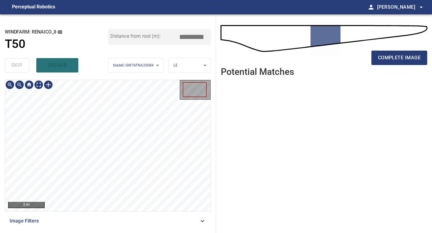
click at [118, 215] on div "2 m Image Filters" at bounding box center [108, 154] width 206 height 149
click at [405, 59] on span "complete image" at bounding box center [399, 58] width 43 height 8
click at [113, 222] on div "2 m Image Filters" at bounding box center [108, 154] width 206 height 149
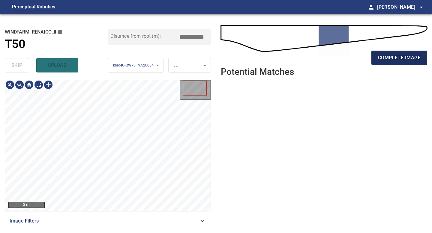
click at [400, 57] on span "complete image" at bounding box center [399, 58] width 43 height 8
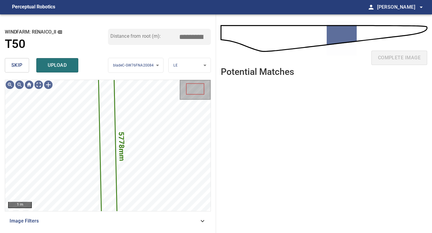
click at [22, 58] on div "skip upload" at bounding box center [56, 65] width 103 height 19
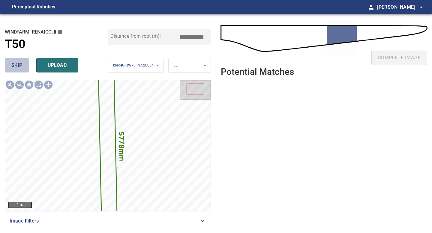
click at [23, 66] on button "skip" at bounding box center [17, 65] width 24 height 14
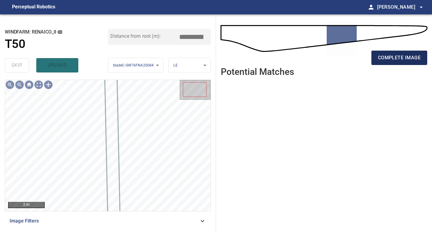
click at [402, 59] on span "complete image" at bounding box center [399, 58] width 43 height 8
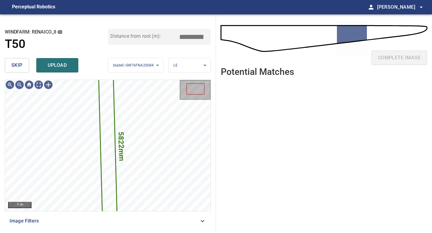
click at [31, 68] on div "skip upload" at bounding box center [56, 65] width 103 height 19
click at [23, 68] on button "skip" at bounding box center [17, 65] width 24 height 14
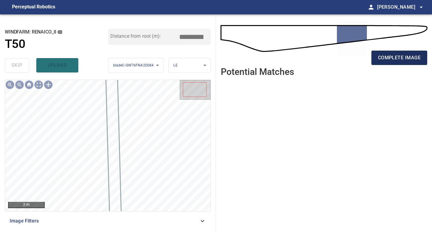
click at [402, 53] on button "complete image" at bounding box center [399, 58] width 56 height 14
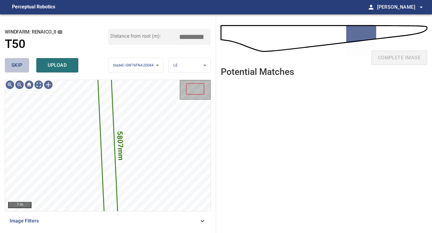
click at [14, 61] on button "skip" at bounding box center [17, 65] width 24 height 14
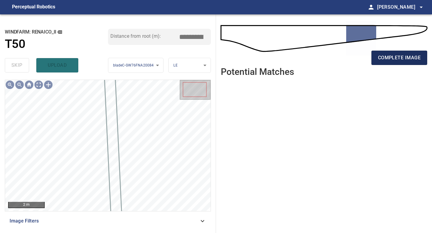
click at [405, 52] on button "complete image" at bounding box center [399, 58] width 56 height 14
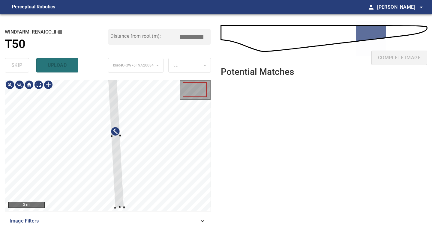
click at [119, 194] on div at bounding box center [115, 136] width 17 height 143
click at [120, 173] on div at bounding box center [114, 120] width 15 height 111
click at [118, 175] on div at bounding box center [114, 135] width 15 height 111
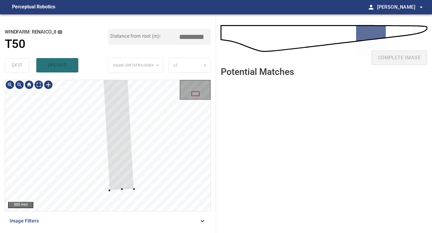
click at [122, 190] on div at bounding box center [122, 189] width 2 height 2
click at [18, 85] on div at bounding box center [20, 85] width 10 height 10
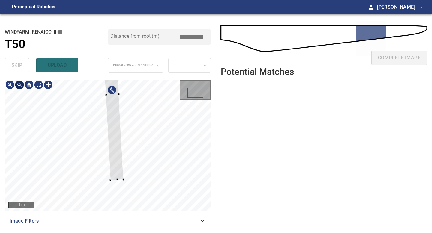
click at [18, 85] on div at bounding box center [20, 85] width 10 height 10
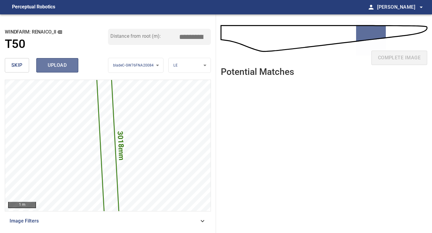
click at [55, 64] on span "upload" at bounding box center [57, 65] width 29 height 8
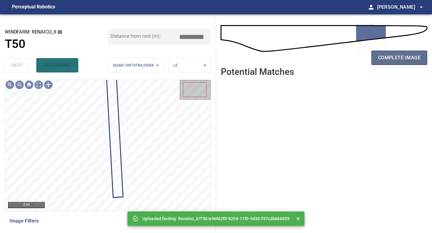
click at [394, 54] on span "complete image" at bounding box center [399, 58] width 43 height 8
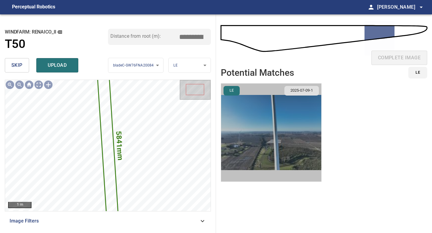
click at [285, 117] on img "button" at bounding box center [271, 133] width 100 height 98
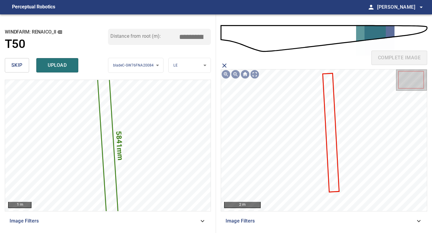
click at [329, 107] on icon at bounding box center [331, 133] width 16 height 118
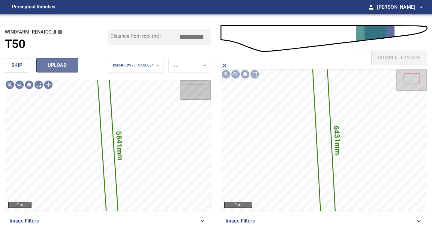
click at [60, 64] on span "upload" at bounding box center [57, 65] width 29 height 8
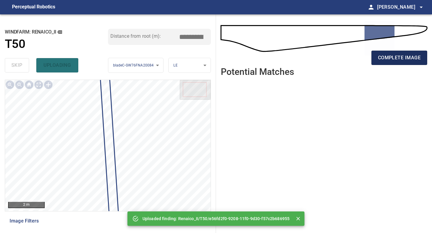
click at [405, 53] on button "complete image" at bounding box center [399, 58] width 56 height 14
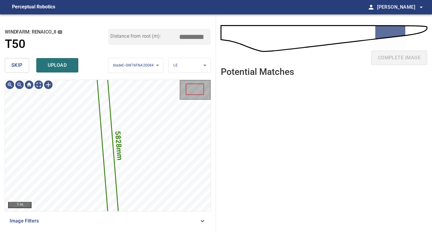
click at [11, 65] on span "skip" at bounding box center [16, 65] width 11 height 8
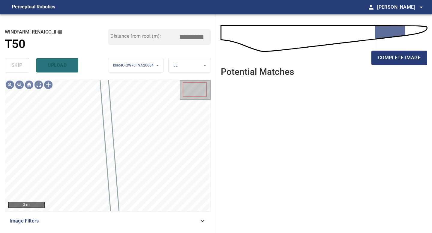
click at [397, 48] on div "complete image" at bounding box center [324, 40] width 206 height 43
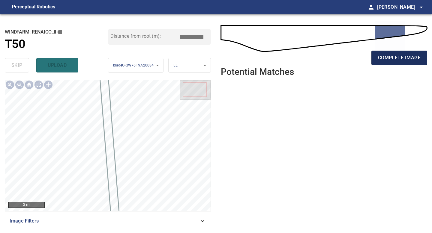
click at [396, 60] on span "complete image" at bounding box center [399, 58] width 43 height 8
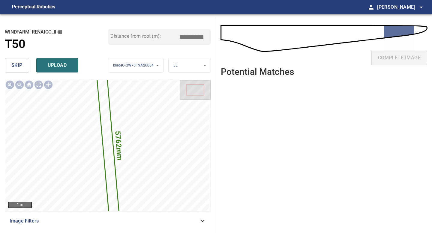
drag, startPoint x: 191, startPoint y: 37, endPoint x: 138, endPoint y: 37, distance: 52.8
click at [140, 37] on div "Distance from root (m): *****" at bounding box center [159, 37] width 103 height 16
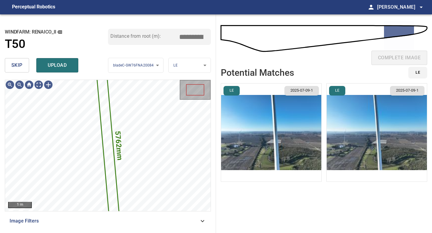
type input "*****"
click at [264, 119] on img "button" at bounding box center [271, 133] width 100 height 98
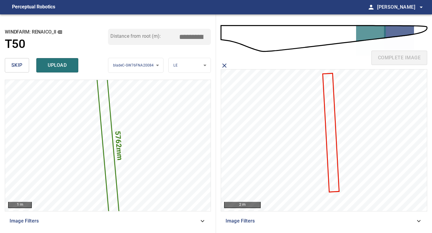
click at [331, 112] on icon at bounding box center [331, 133] width 16 height 118
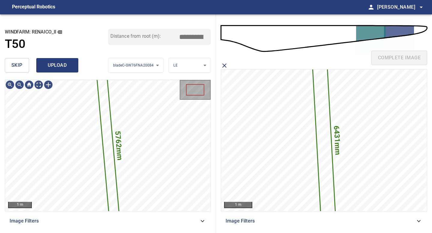
click at [65, 66] on span "upload" at bounding box center [57, 65] width 29 height 8
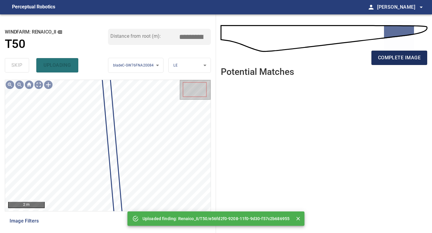
click at [399, 57] on span "complete image" at bounding box center [399, 58] width 43 height 8
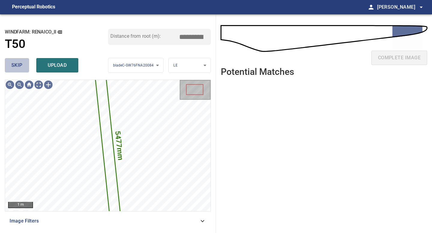
click at [15, 65] on span "skip" at bounding box center [16, 65] width 11 height 8
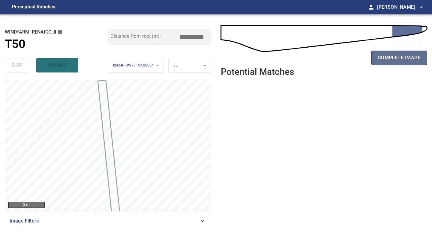
click at [401, 60] on span "complete image" at bounding box center [399, 58] width 43 height 8
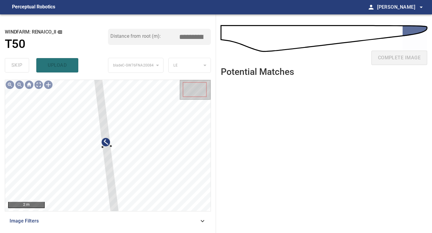
click at [92, 77] on div "**********" at bounding box center [108, 123] width 216 height 219
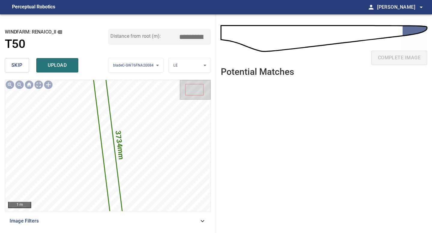
drag, startPoint x: 194, startPoint y: 37, endPoint x: 149, endPoint y: 37, distance: 44.4
click at [157, 37] on div "Distance from root (m): *****" at bounding box center [159, 37] width 103 height 16
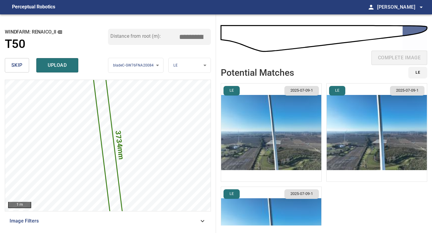
type input "*****"
click at [281, 119] on li "LE 2025-07-09-1" at bounding box center [271, 132] width 101 height 99
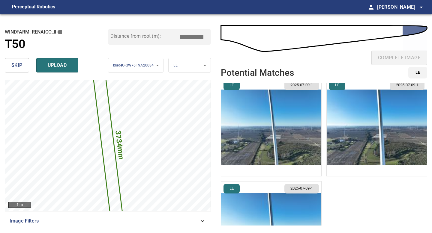
scroll to position [0, 0]
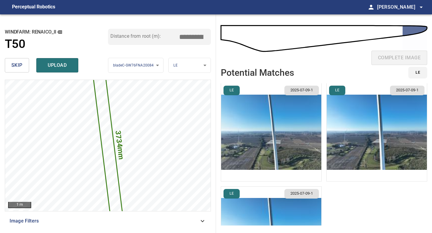
click at [295, 142] on li "LE 2025-07-09-1" at bounding box center [271, 132] width 101 height 99
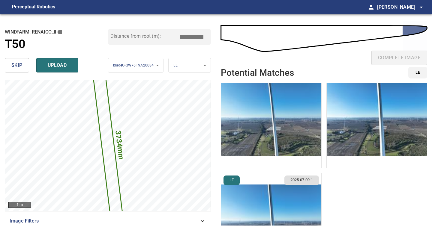
scroll to position [0, 0]
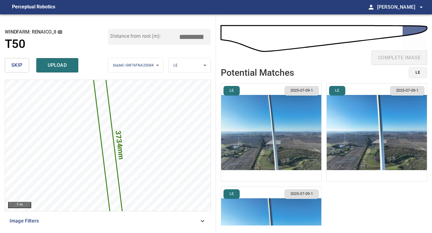
click at [323, 126] on ul "LE 2025-07-09-1 LE 2025-07-09-1 LE 2025-07-09-1" at bounding box center [324, 154] width 206 height 143
click at [18, 66] on span "skip" at bounding box center [16, 65] width 11 height 8
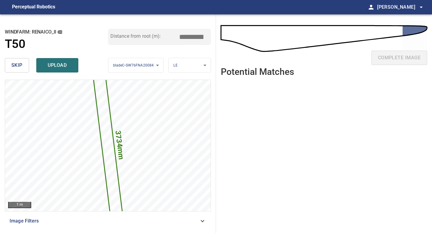
drag, startPoint x: 193, startPoint y: 38, endPoint x: 164, endPoint y: 25, distance: 32.1
click at [165, 25] on div "**********" at bounding box center [108, 123] width 216 height 219
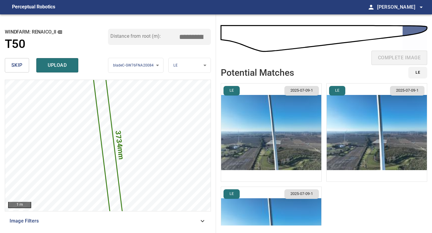
type input "*****"
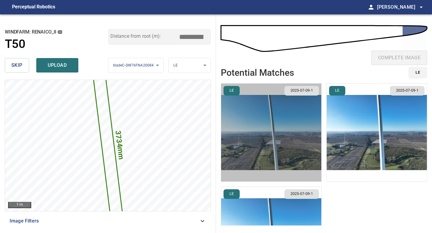
click at [292, 119] on img "button" at bounding box center [271, 133] width 100 height 98
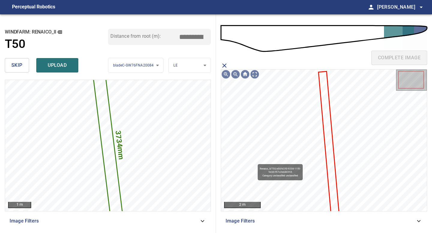
click at [323, 94] on icon at bounding box center [329, 143] width 20 height 142
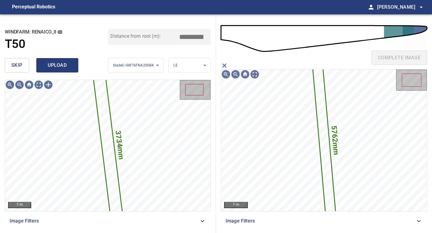
click at [49, 65] on span "upload" at bounding box center [57, 65] width 29 height 8
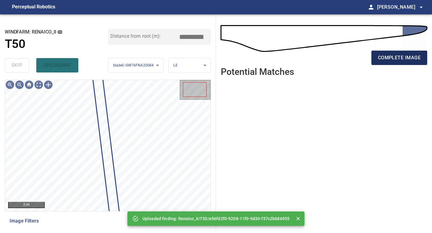
click at [403, 56] on span "complete image" at bounding box center [399, 58] width 43 height 8
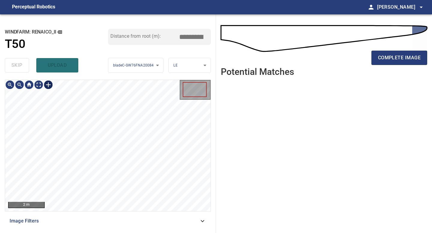
click at [50, 85] on div at bounding box center [49, 85] width 10 height 10
click at [113, 201] on div at bounding box center [108, 145] width 206 height 131
click at [113, 190] on div at bounding box center [105, 142] width 23 height 107
click at [123, 215] on div "2 m Image Filters" at bounding box center [108, 154] width 206 height 149
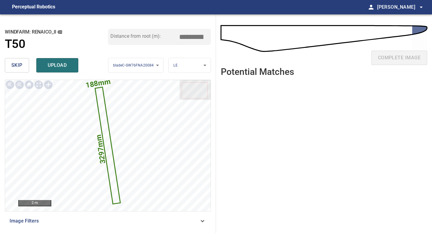
drag, startPoint x: 194, startPoint y: 35, endPoint x: 171, endPoint y: 30, distance: 24.0
click at [178, 33] on div "Distance from root (m): *****" at bounding box center [159, 37] width 103 height 16
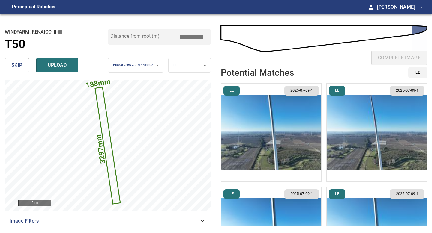
type input "*****"
click at [291, 143] on img "button" at bounding box center [271, 133] width 100 height 98
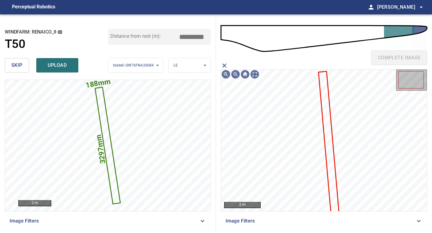
click at [325, 107] on icon at bounding box center [329, 143] width 20 height 142
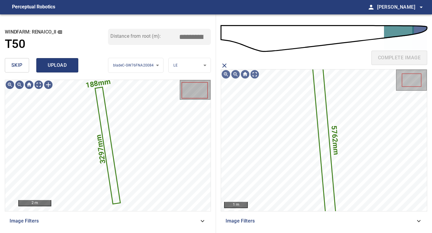
click at [59, 63] on span "upload" at bounding box center [57, 65] width 29 height 8
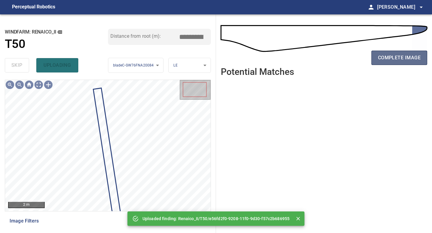
click at [401, 54] on span "complete image" at bounding box center [399, 58] width 43 height 8
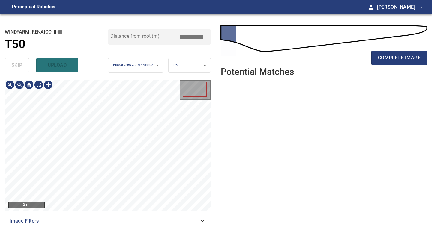
click at [110, 233] on div "**********" at bounding box center [108, 123] width 216 height 219
click at [397, 57] on span "complete image" at bounding box center [399, 58] width 43 height 8
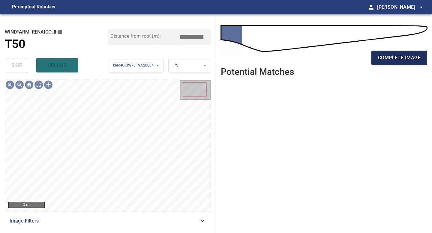
click at [398, 62] on button "complete image" at bounding box center [399, 58] width 56 height 14
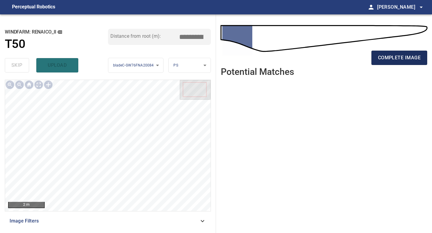
click at [406, 60] on span "complete image" at bounding box center [399, 58] width 43 height 8
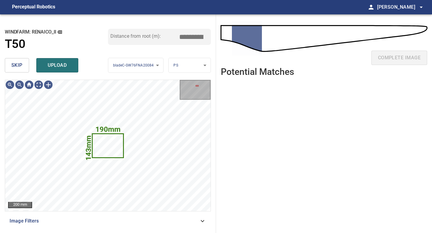
click at [15, 70] on button "skip" at bounding box center [17, 65] width 24 height 14
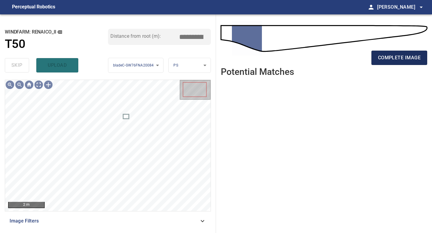
click at [402, 55] on span "complete image" at bounding box center [399, 58] width 43 height 8
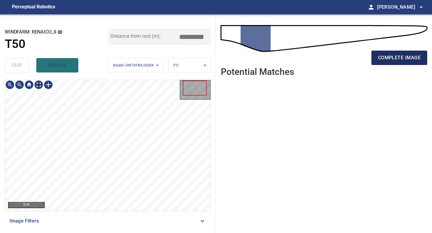
click at [406, 56] on span "complete image" at bounding box center [399, 58] width 43 height 8
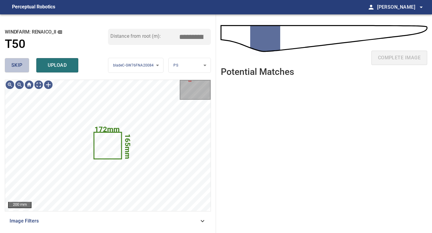
click at [14, 67] on span "skip" at bounding box center [16, 65] width 11 height 8
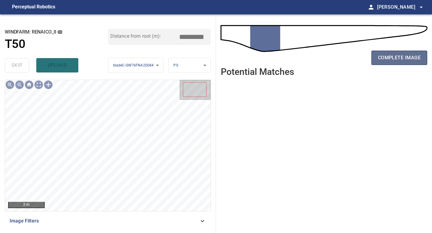
click at [406, 56] on span "complete image" at bounding box center [399, 58] width 43 height 8
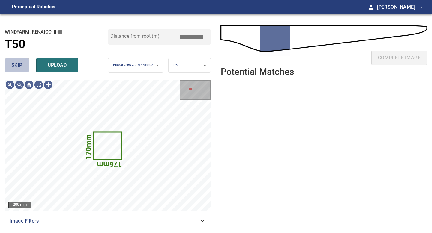
click at [28, 66] on button "skip" at bounding box center [17, 65] width 24 height 14
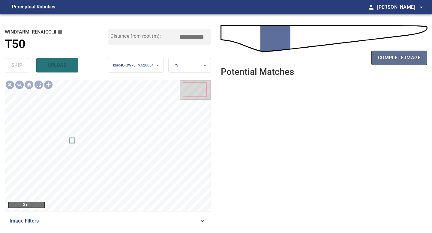
click at [384, 54] on span "complete image" at bounding box center [399, 58] width 43 height 8
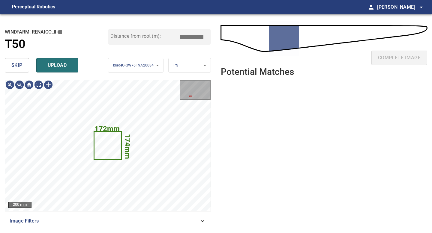
click at [19, 69] on span "skip" at bounding box center [16, 65] width 11 height 8
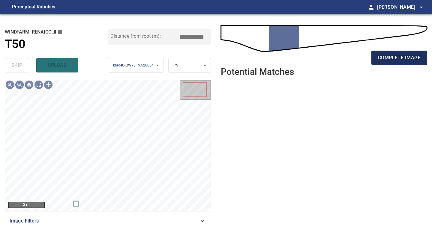
click at [383, 52] on button "complete image" at bounding box center [399, 58] width 56 height 14
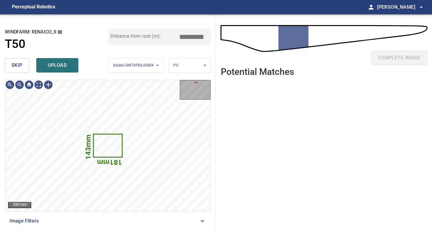
click at [10, 68] on button "skip" at bounding box center [17, 65] width 24 height 14
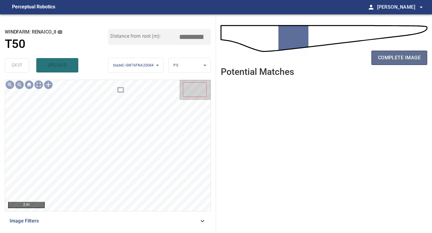
click at [406, 59] on span "complete image" at bounding box center [399, 58] width 43 height 8
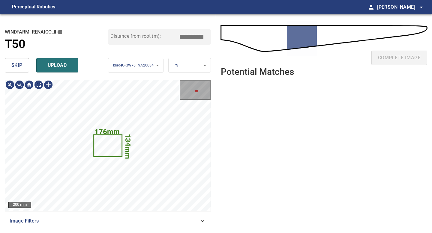
click at [29, 70] on div "skip upload" at bounding box center [56, 65] width 103 height 19
click at [27, 68] on button "skip" at bounding box center [17, 65] width 24 height 14
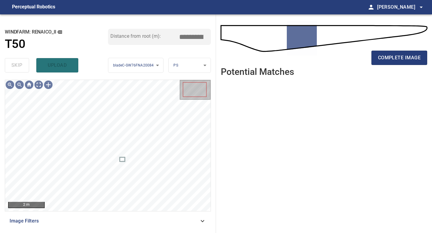
click at [410, 50] on div "complete image" at bounding box center [324, 60] width 206 height 24
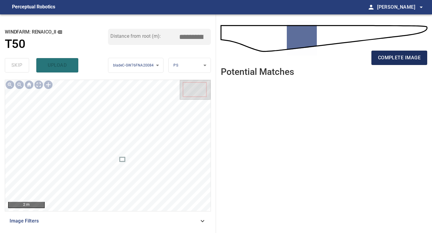
click at [407, 55] on span "complete image" at bounding box center [399, 58] width 43 height 8
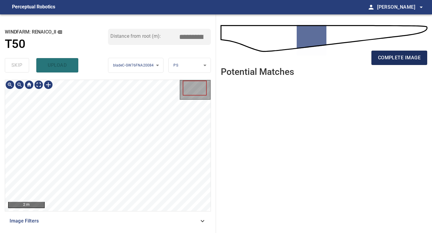
click at [386, 59] on span "complete image" at bounding box center [399, 58] width 43 height 8
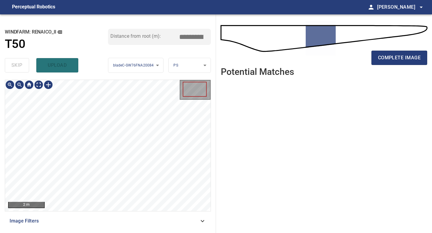
click at [131, 214] on div "2 m Image Filters" at bounding box center [108, 154] width 206 height 149
click at [409, 54] on span "complete image" at bounding box center [399, 58] width 43 height 8
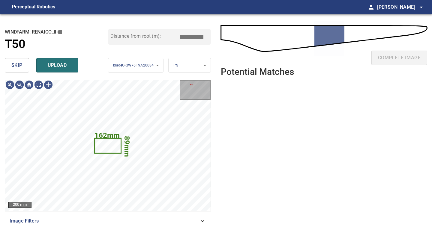
click at [16, 66] on span "skip" at bounding box center [16, 65] width 11 height 8
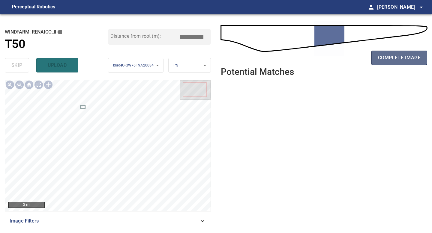
click at [412, 56] on span "complete image" at bounding box center [399, 58] width 43 height 8
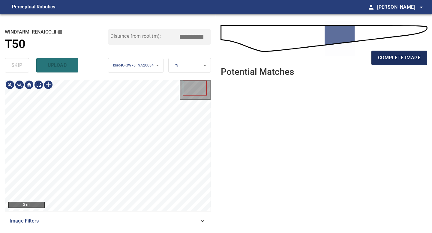
click at [397, 55] on span "complete image" at bounding box center [399, 58] width 43 height 8
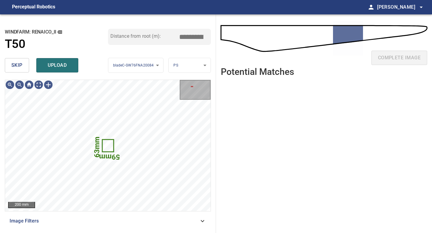
click at [17, 62] on span "skip" at bounding box center [16, 65] width 11 height 8
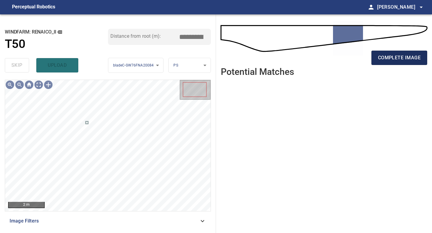
click at [401, 60] on span "complete image" at bounding box center [399, 58] width 43 height 8
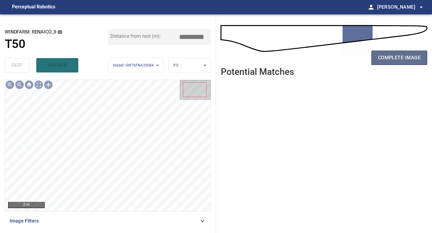
click at [390, 57] on span "complete image" at bounding box center [399, 58] width 43 height 8
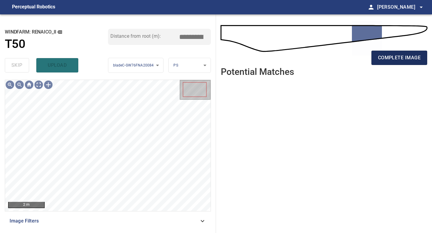
click at [387, 56] on span "complete image" at bounding box center [399, 58] width 43 height 8
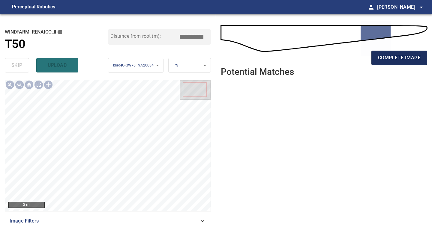
click at [398, 59] on span "complete image" at bounding box center [399, 58] width 43 height 8
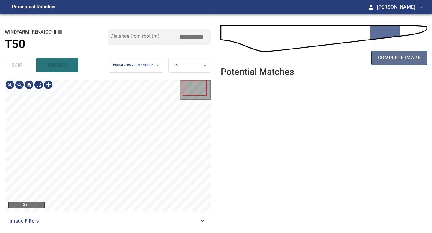
click at [401, 58] on span "complete image" at bounding box center [399, 58] width 43 height 8
click at [121, 227] on div "2 m Image Filters" at bounding box center [108, 154] width 206 height 149
click at [403, 53] on button "complete image" at bounding box center [399, 58] width 56 height 14
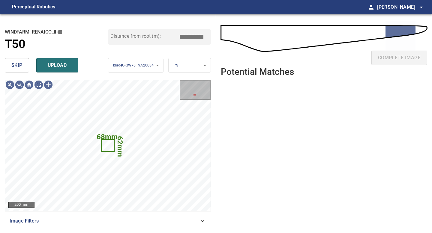
click at [13, 62] on span "skip" at bounding box center [16, 65] width 11 height 8
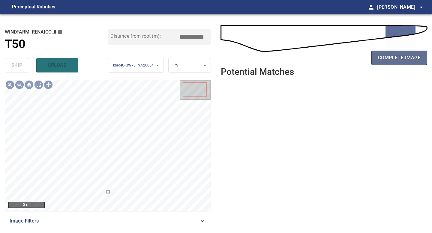
click at [395, 54] on span "complete image" at bounding box center [399, 58] width 43 height 8
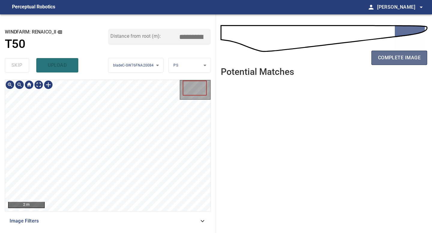
click at [403, 61] on span "complete image" at bounding box center [399, 58] width 43 height 8
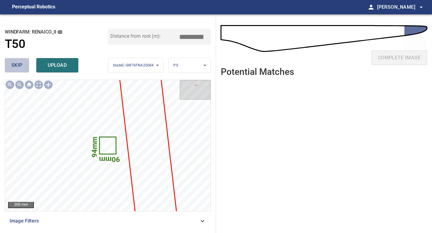
click at [23, 69] on button "skip" at bounding box center [17, 65] width 24 height 14
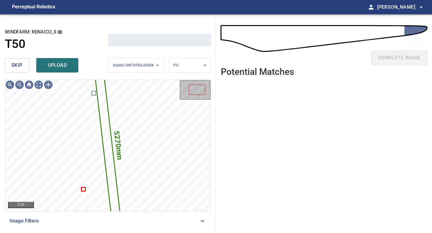
click at [23, 69] on button "skip" at bounding box center [17, 65] width 24 height 14
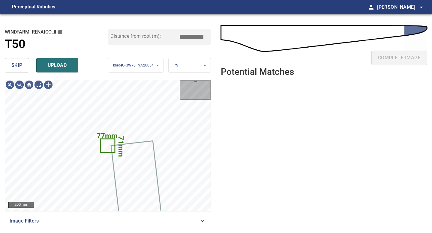
type input "*****"
click at [23, 69] on button "skip" at bounding box center [17, 65] width 24 height 14
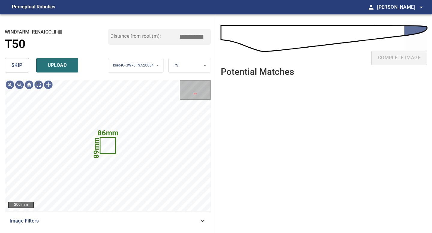
click at [23, 69] on button "skip" at bounding box center [17, 65] width 24 height 14
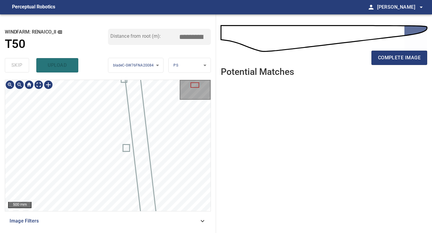
click at [112, 233] on div "**********" at bounding box center [108, 123] width 216 height 219
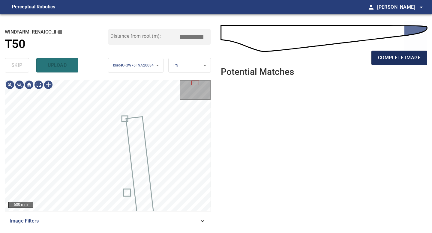
click at [403, 58] on span "complete image" at bounding box center [399, 58] width 43 height 8
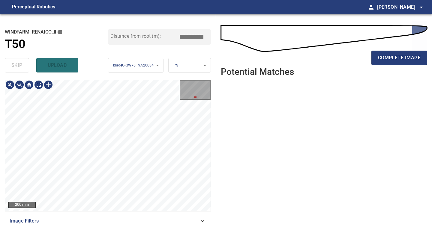
click at [391, 47] on div "complete image" at bounding box center [324, 40] width 206 height 43
click at [391, 57] on span "complete image" at bounding box center [399, 58] width 43 height 8
click at [137, 221] on div "2 m Image Filters" at bounding box center [108, 154] width 206 height 149
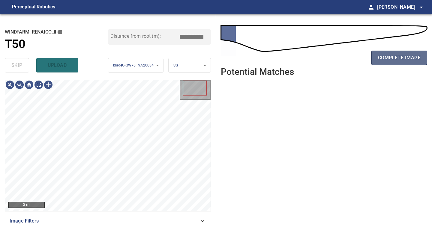
click at [403, 56] on span "complete image" at bounding box center [399, 58] width 43 height 8
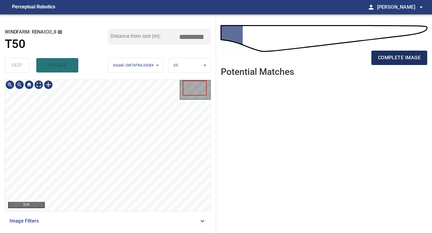
click at [404, 56] on span "complete image" at bounding box center [399, 58] width 43 height 8
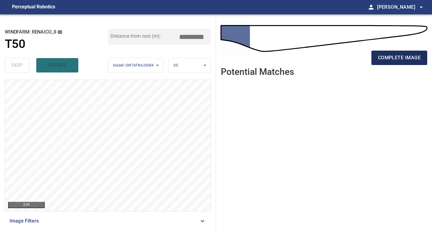
click at [408, 60] on span "complete image" at bounding box center [399, 58] width 43 height 8
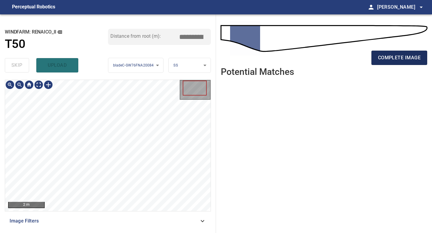
click at [406, 59] on span "complete image" at bounding box center [399, 58] width 43 height 8
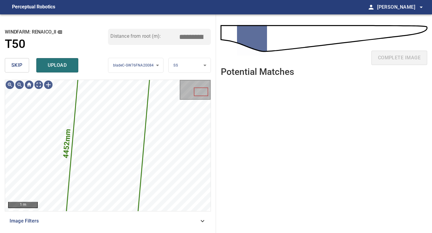
click at [21, 63] on span "skip" at bounding box center [16, 65] width 11 height 8
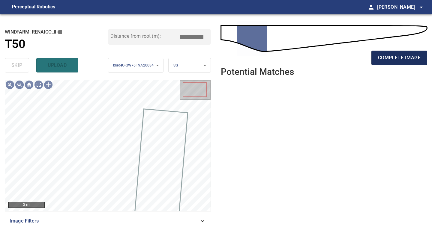
click at [398, 54] on span "complete image" at bounding box center [399, 58] width 43 height 8
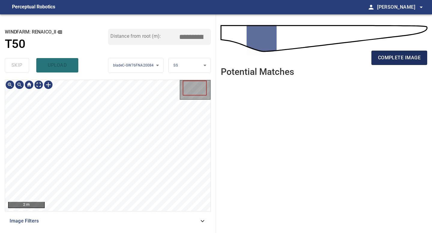
click at [401, 55] on span "complete image" at bounding box center [399, 58] width 43 height 8
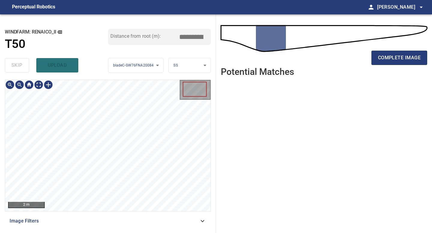
click at [132, 225] on div "2 m Image Filters" at bounding box center [108, 154] width 206 height 149
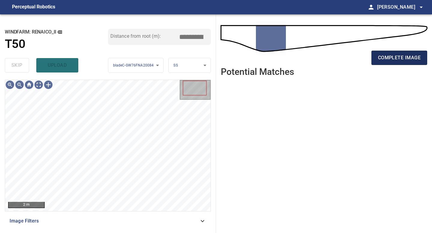
click at [401, 61] on span "complete image" at bounding box center [399, 58] width 43 height 8
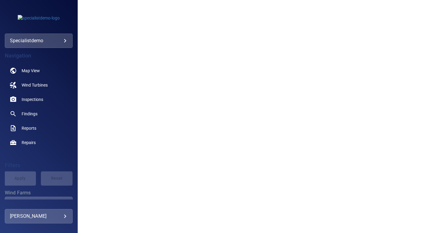
click at [62, 41] on body "**********" at bounding box center [216, 116] width 432 height 233
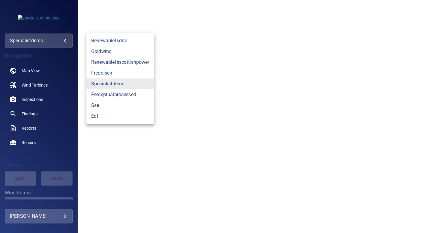
click at [102, 76] on link "fredolsen" at bounding box center [120, 73] width 68 height 11
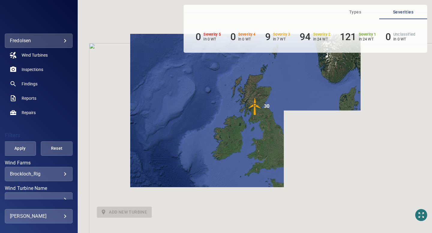
scroll to position [51, 0]
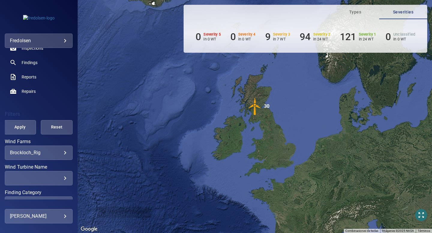
click at [64, 149] on div "**********" at bounding box center [39, 153] width 68 height 14
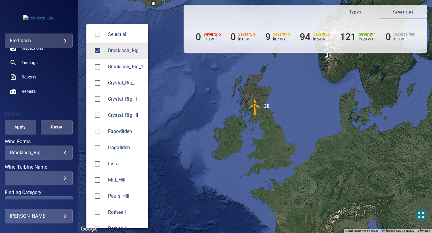
click at [64, 153] on body "**********" at bounding box center [216, 116] width 432 height 233
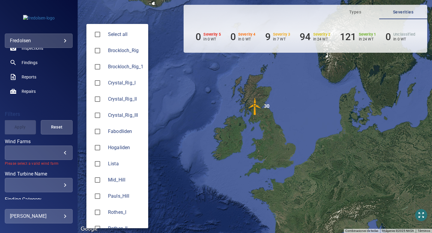
type input "**********"
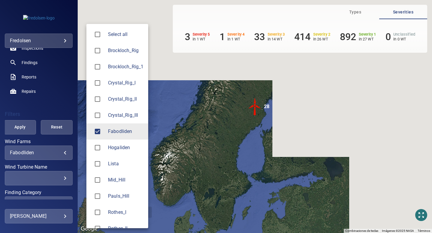
click at [30, 59] on div at bounding box center [216, 116] width 432 height 233
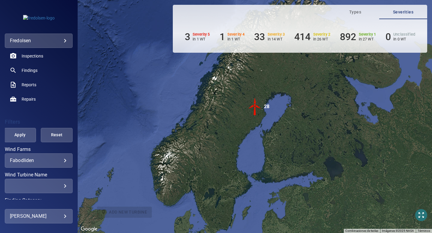
scroll to position [42, 0]
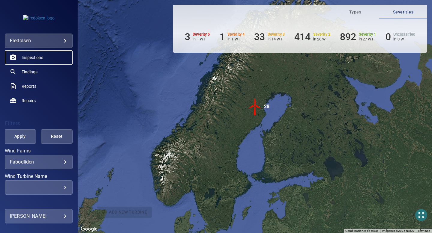
click at [31, 57] on span "Inspections" at bounding box center [33, 58] width 22 height 6
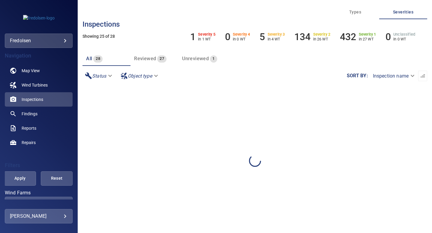
click at [196, 60] on span "Unreviewed" at bounding box center [195, 59] width 27 height 6
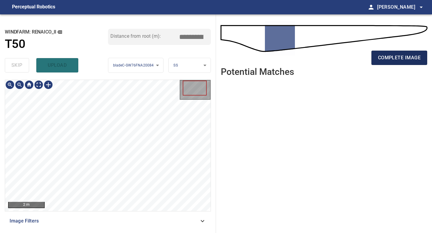
click at [405, 61] on span "complete image" at bounding box center [399, 58] width 43 height 8
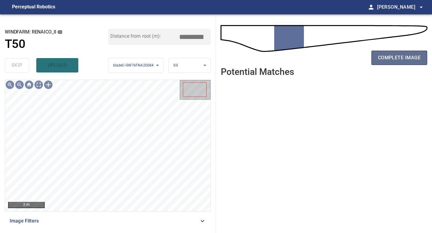
click at [412, 62] on button "complete image" at bounding box center [399, 58] width 56 height 14
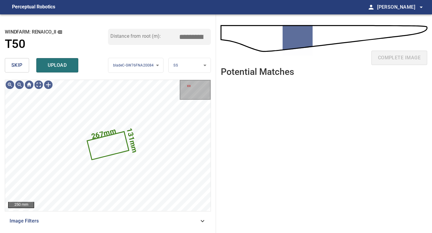
click at [16, 62] on span "skip" at bounding box center [16, 65] width 11 height 8
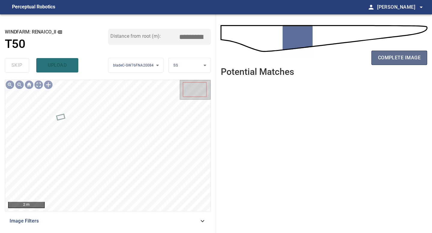
click at [406, 58] on span "complete image" at bounding box center [399, 58] width 43 height 8
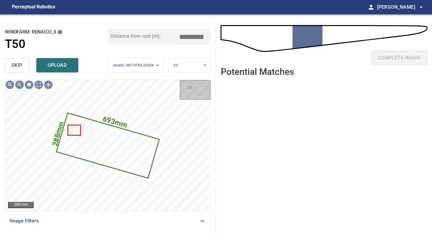
click at [17, 65] on span "skip" at bounding box center [16, 65] width 11 height 8
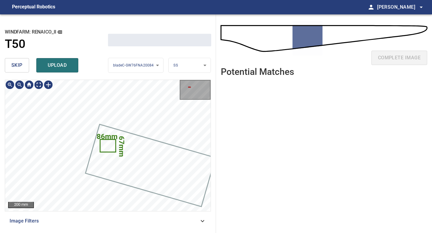
click at [17, 65] on span "skip" at bounding box center [16, 65] width 11 height 8
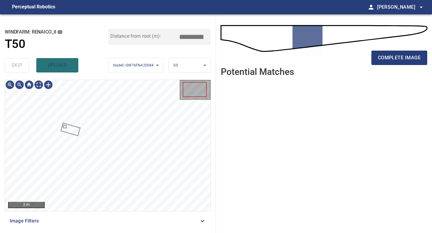
click at [17, 65] on div "skip upload" at bounding box center [56, 65] width 103 height 19
click at [395, 48] on div "complete image" at bounding box center [324, 40] width 206 height 43
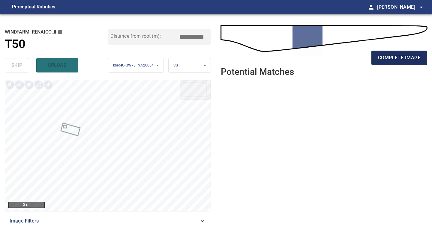
click at [396, 58] on span "complete image" at bounding box center [399, 58] width 43 height 8
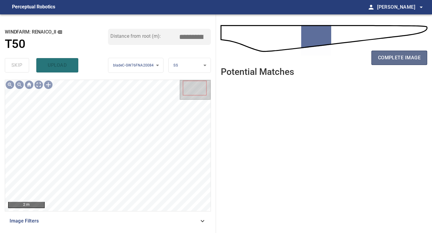
click at [395, 56] on span "complete image" at bounding box center [399, 58] width 43 height 8
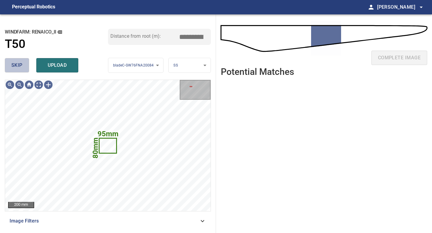
click at [13, 66] on span "skip" at bounding box center [16, 65] width 11 height 8
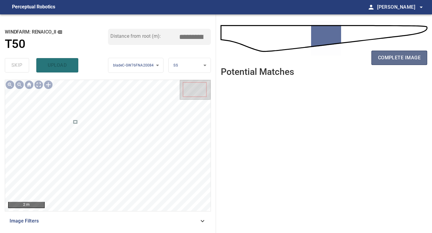
click at [405, 57] on span "complete image" at bounding box center [399, 58] width 43 height 8
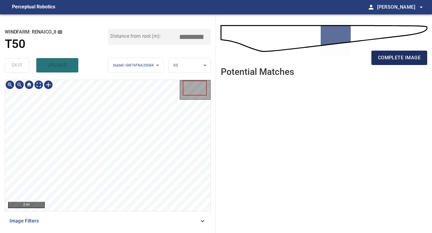
click at [399, 57] on span "complete image" at bounding box center [399, 58] width 43 height 8
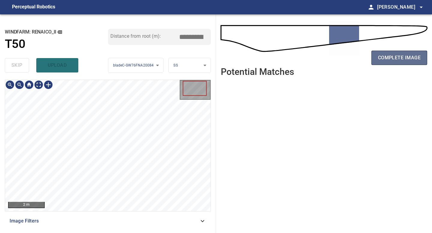
click at [402, 56] on span "complete image" at bounding box center [399, 58] width 43 height 8
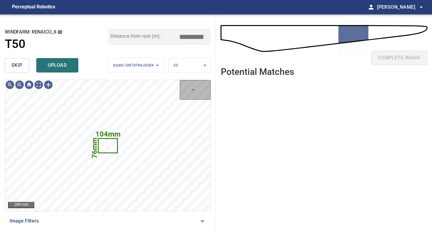
click at [14, 64] on span "skip" at bounding box center [16, 65] width 11 height 8
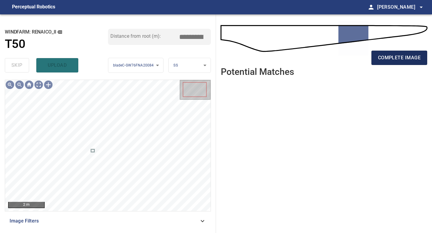
click at [401, 55] on span "complete image" at bounding box center [399, 58] width 43 height 8
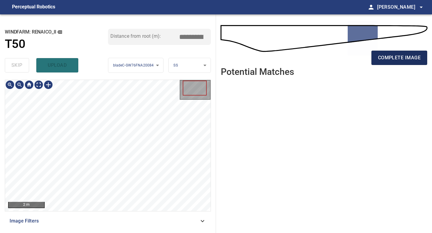
click at [400, 60] on span "complete image" at bounding box center [399, 58] width 43 height 8
click at [397, 56] on span "complete image" at bounding box center [399, 58] width 43 height 8
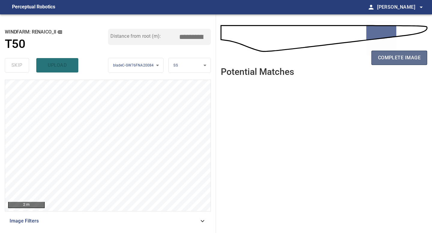
click at [407, 57] on span "complete image" at bounding box center [399, 58] width 43 height 8
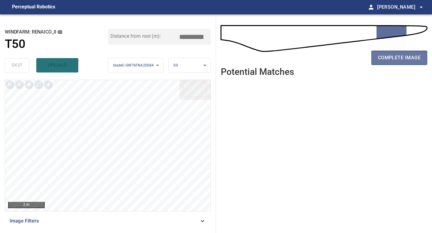
click at [407, 57] on span "complete image" at bounding box center [399, 58] width 43 height 8
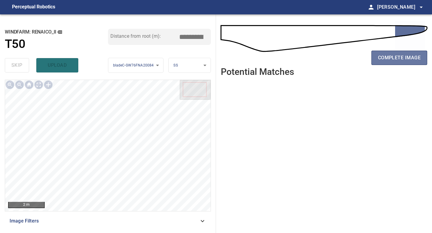
click at [407, 57] on span "complete image" at bounding box center [399, 58] width 43 height 8
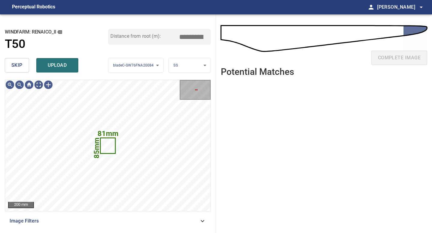
click at [14, 63] on span "skip" at bounding box center [16, 65] width 11 height 8
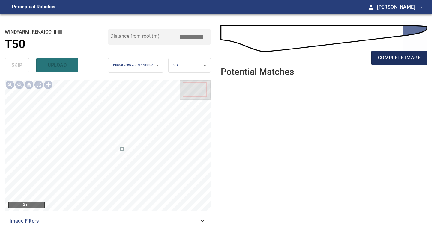
click at [404, 54] on span "complete image" at bounding box center [399, 58] width 43 height 8
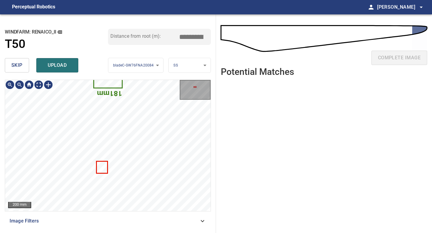
click at [27, 67] on button "skip" at bounding box center [17, 65] width 24 height 14
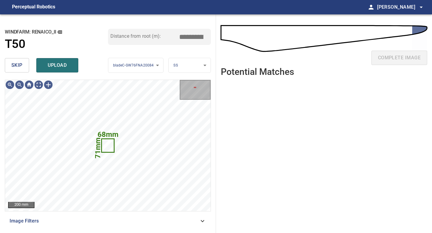
click at [27, 67] on button "skip" at bounding box center [17, 65] width 24 height 14
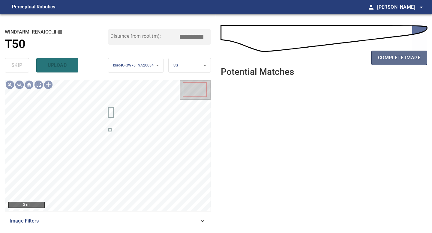
click at [399, 54] on span "complete image" at bounding box center [399, 58] width 43 height 8
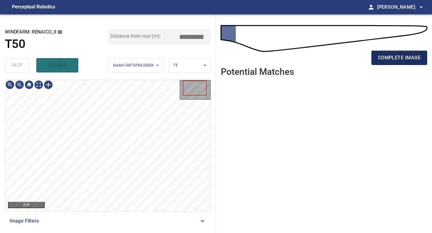
click at [386, 58] on span "complete image" at bounding box center [399, 58] width 43 height 8
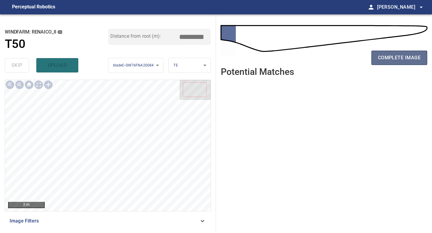
click at [407, 56] on span "complete image" at bounding box center [399, 58] width 43 height 8
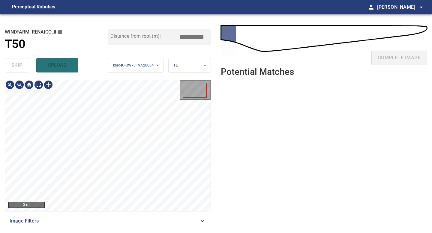
click at [112, 71] on div "**********" at bounding box center [108, 123] width 216 height 219
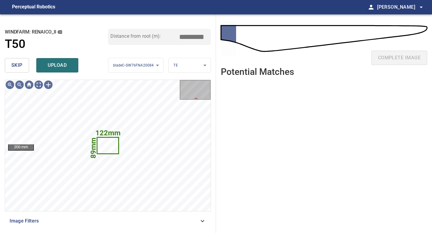
click at [19, 60] on button "skip" at bounding box center [17, 65] width 24 height 14
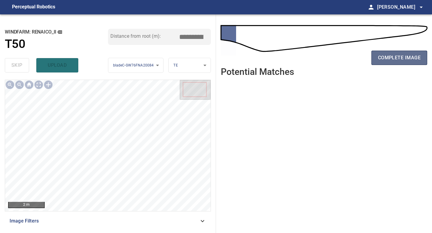
click at [405, 61] on span "complete image" at bounding box center [399, 58] width 43 height 8
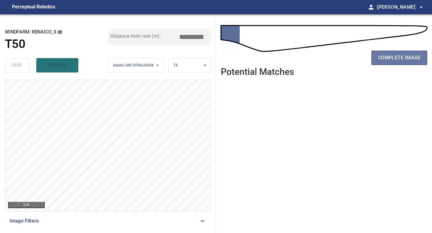
click at [405, 61] on span "complete image" at bounding box center [399, 58] width 43 height 8
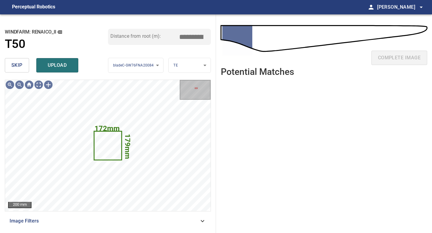
click at [15, 60] on button "skip" at bounding box center [17, 65] width 24 height 14
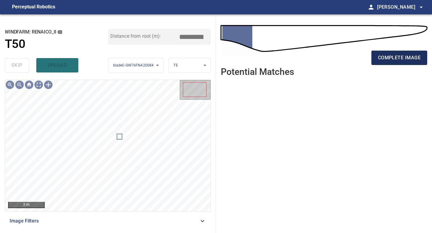
click at [403, 60] on span "complete image" at bounding box center [399, 58] width 43 height 8
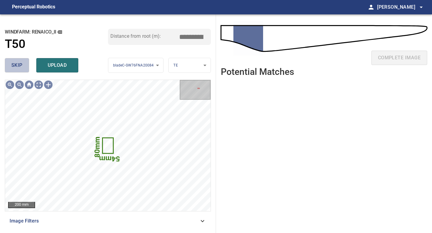
click at [14, 63] on span "skip" at bounding box center [16, 65] width 11 height 8
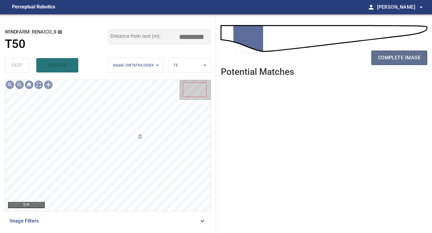
click at [396, 56] on span "complete image" at bounding box center [399, 58] width 43 height 8
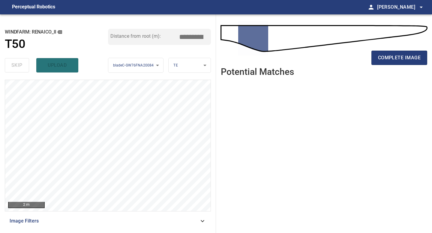
click at [396, 56] on span "complete image" at bounding box center [399, 58] width 43 height 8
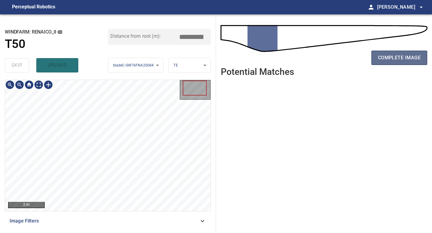
click at [396, 59] on span "complete image" at bounding box center [399, 58] width 43 height 8
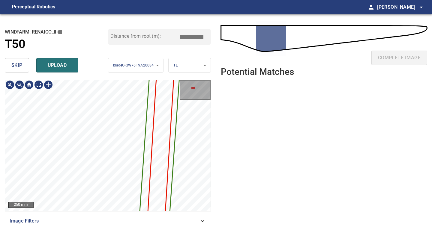
click at [71, 223] on div "5077mm 214mm 250 mm Image Filters" at bounding box center [108, 154] width 206 height 149
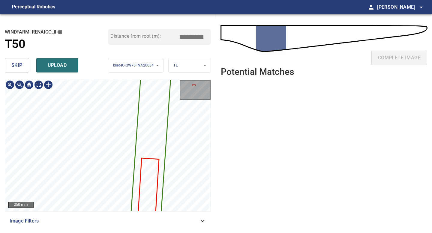
click at [78, 233] on div "**********" at bounding box center [108, 123] width 216 height 219
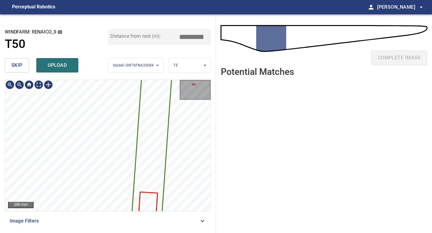
click at [81, 233] on div "**********" at bounding box center [108, 123] width 216 height 219
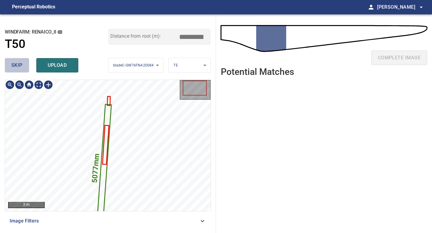
click at [17, 63] on span "skip" at bounding box center [16, 65] width 11 height 8
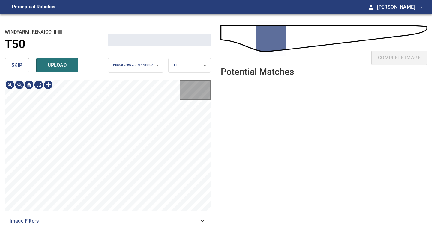
click at [17, 63] on span "skip" at bounding box center [16, 65] width 11 height 8
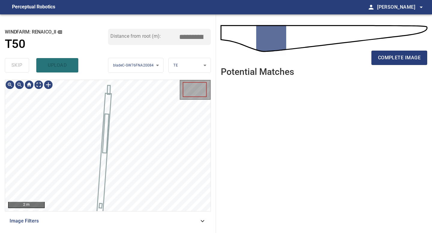
type input "*****"
click at [17, 63] on div "skip upload" at bounding box center [56, 65] width 103 height 19
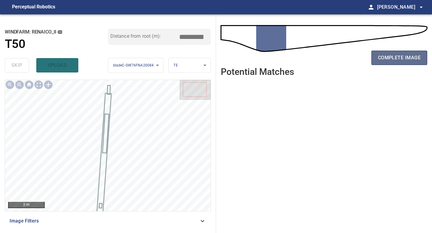
click at [395, 62] on button "complete image" at bounding box center [399, 58] width 56 height 14
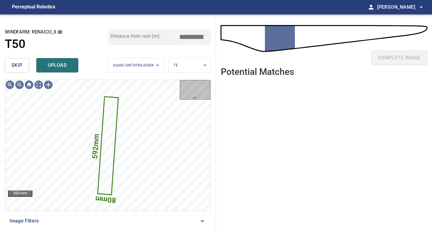
click at [18, 65] on span "skip" at bounding box center [16, 65] width 11 height 8
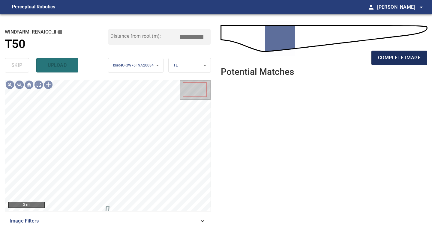
click at [390, 54] on span "complete image" at bounding box center [399, 58] width 43 height 8
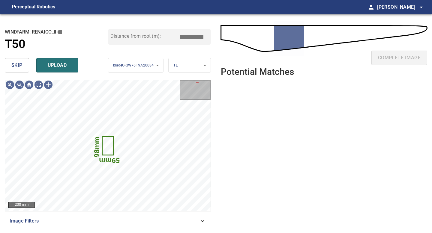
click at [24, 62] on button "skip" at bounding box center [17, 65] width 24 height 14
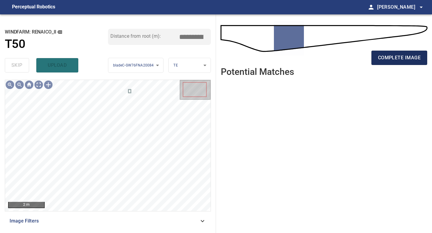
click at [388, 57] on span "complete image" at bounding box center [399, 58] width 43 height 8
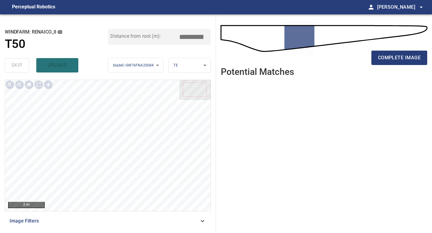
click at [388, 57] on span "complete image" at bounding box center [399, 58] width 43 height 8
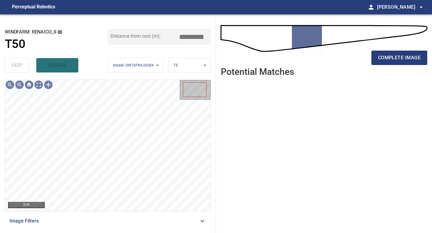
click at [388, 57] on span "complete image" at bounding box center [399, 58] width 43 height 8
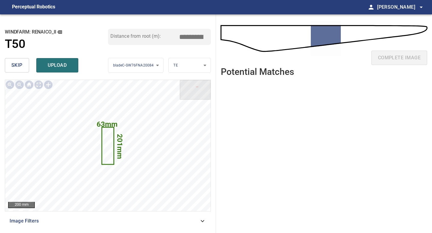
click at [16, 61] on span "skip" at bounding box center [16, 65] width 11 height 8
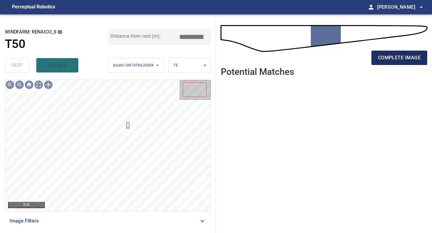
click at [405, 56] on span "complete image" at bounding box center [399, 58] width 43 height 8
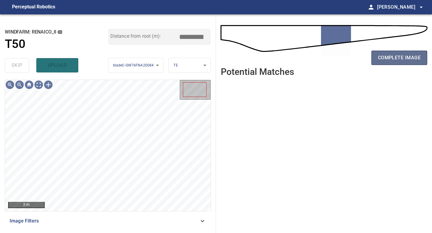
click at [406, 54] on span "complete image" at bounding box center [399, 58] width 43 height 8
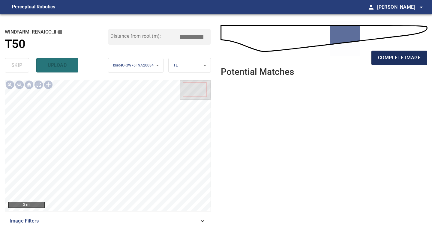
click at [408, 58] on span "complete image" at bounding box center [399, 58] width 43 height 8
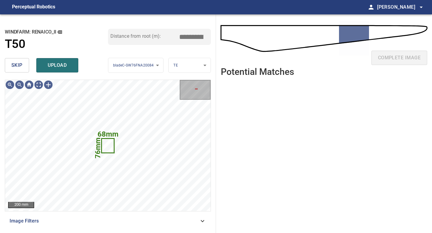
click at [21, 64] on span "skip" at bounding box center [16, 65] width 11 height 8
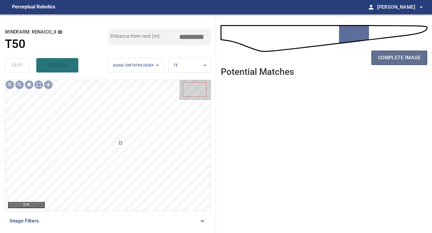
click at [413, 58] on span "complete image" at bounding box center [399, 58] width 43 height 8
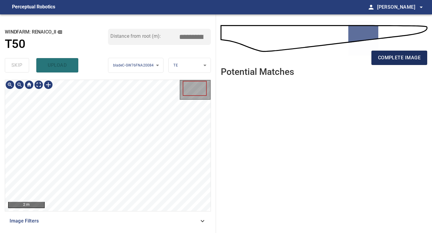
click at [402, 54] on span "complete image" at bounding box center [399, 58] width 43 height 8
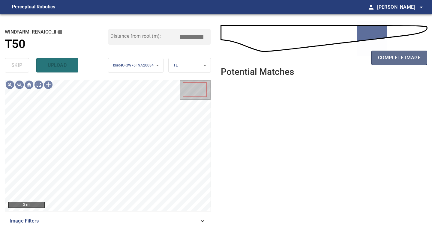
click at [404, 63] on button "complete image" at bounding box center [399, 58] width 56 height 14
click at [401, 64] on button "complete image" at bounding box center [399, 58] width 56 height 14
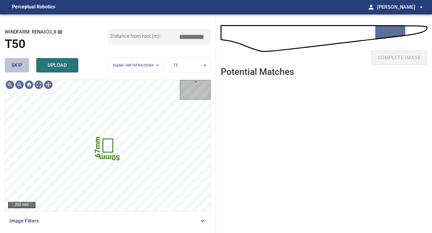
click at [17, 69] on span "skip" at bounding box center [16, 65] width 11 height 8
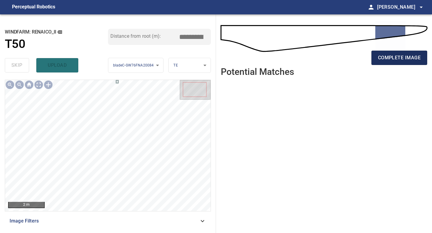
click at [399, 56] on span "complete image" at bounding box center [399, 58] width 43 height 8
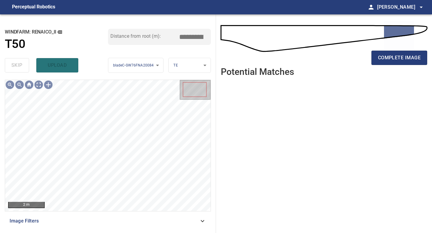
click at [399, 56] on span "complete image" at bounding box center [399, 58] width 43 height 8
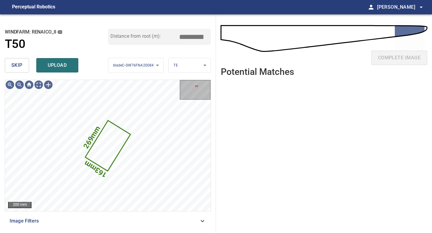
click at [19, 69] on span "skip" at bounding box center [16, 65] width 11 height 8
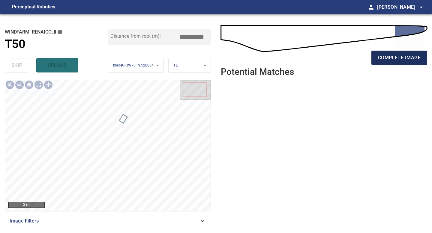
click at [403, 63] on button "complete image" at bounding box center [399, 58] width 56 height 14
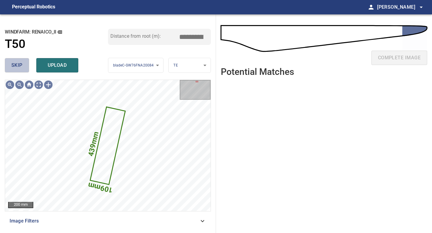
click at [14, 65] on span "skip" at bounding box center [16, 65] width 11 height 8
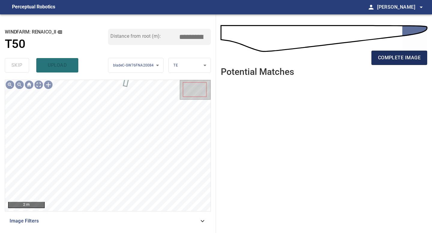
click at [391, 55] on span "complete image" at bounding box center [399, 58] width 43 height 8
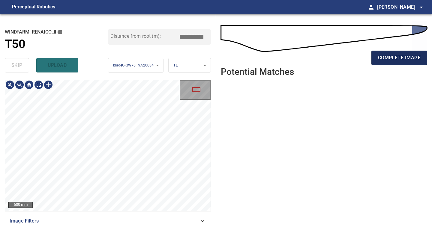
click at [405, 58] on span "complete image" at bounding box center [399, 58] width 43 height 8
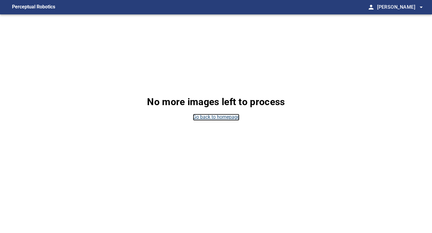
click at [228, 116] on link "Go back to homepage" at bounding box center [216, 117] width 47 height 7
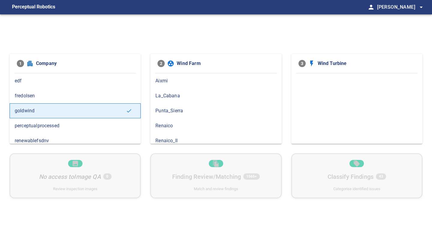
scroll to position [5, 0]
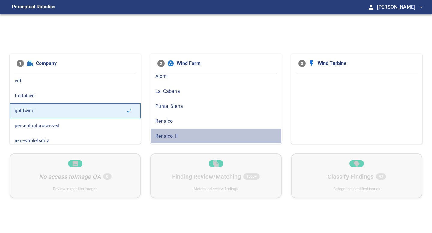
click at [183, 134] on span "Renaico_II" at bounding box center [215, 136] width 121 height 7
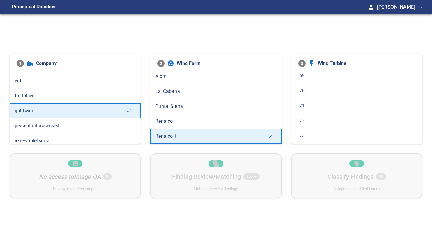
scroll to position [403, 0]
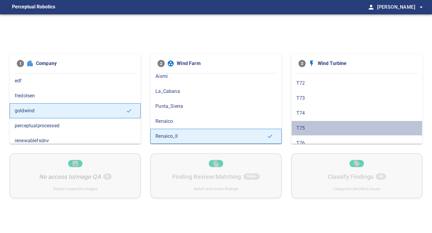
click at [307, 125] on span "T75" at bounding box center [356, 128] width 121 height 7
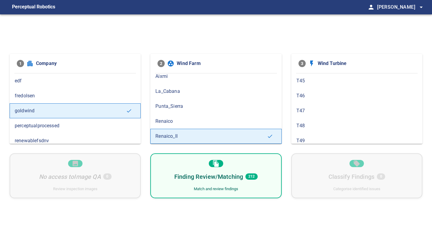
click at [259, 188] on div "Finding Review/Matching 212 Match and review findings" at bounding box center [215, 176] width 131 height 45
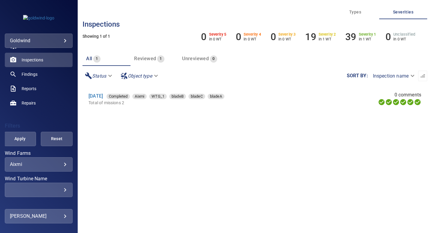
scroll to position [39, 0]
click at [61, 167] on body "**********" at bounding box center [216, 116] width 432 height 233
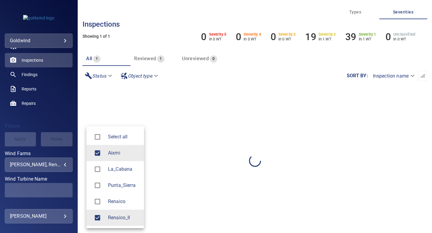
type input "**********"
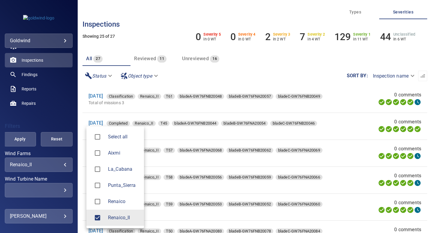
click at [202, 59] on div at bounding box center [216, 116] width 432 height 233
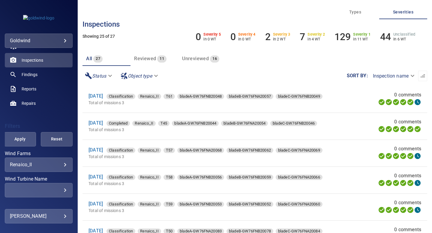
click at [201, 58] on span "Unreviewed" at bounding box center [195, 59] width 27 height 6
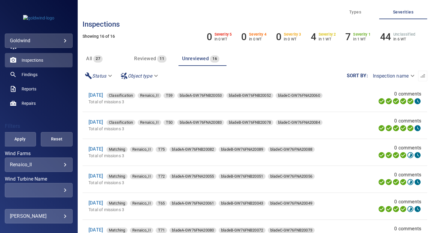
scroll to position [88, 0]
